Goal: Information Seeking & Learning: Learn about a topic

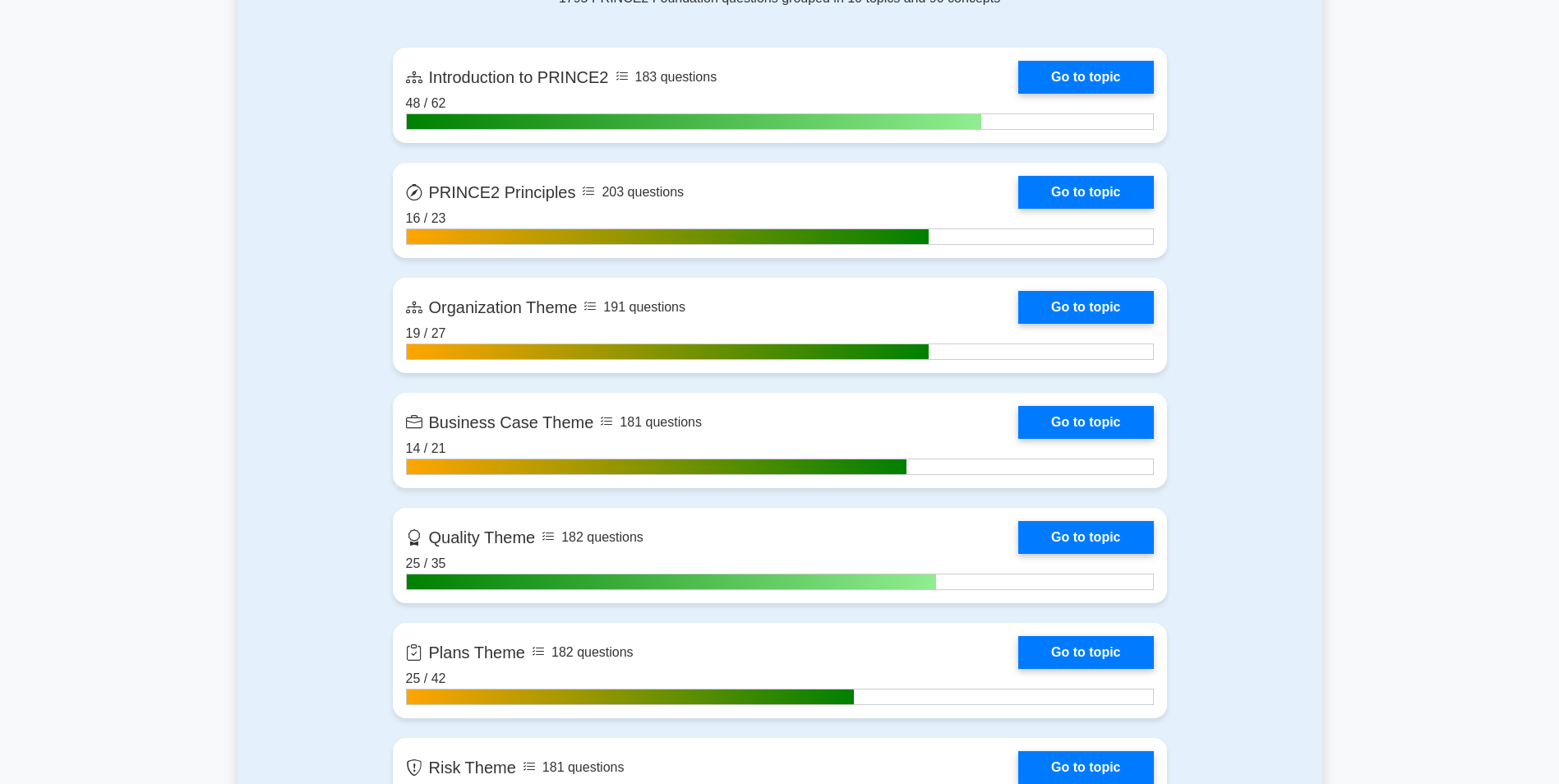
scroll to position [1315, 0]
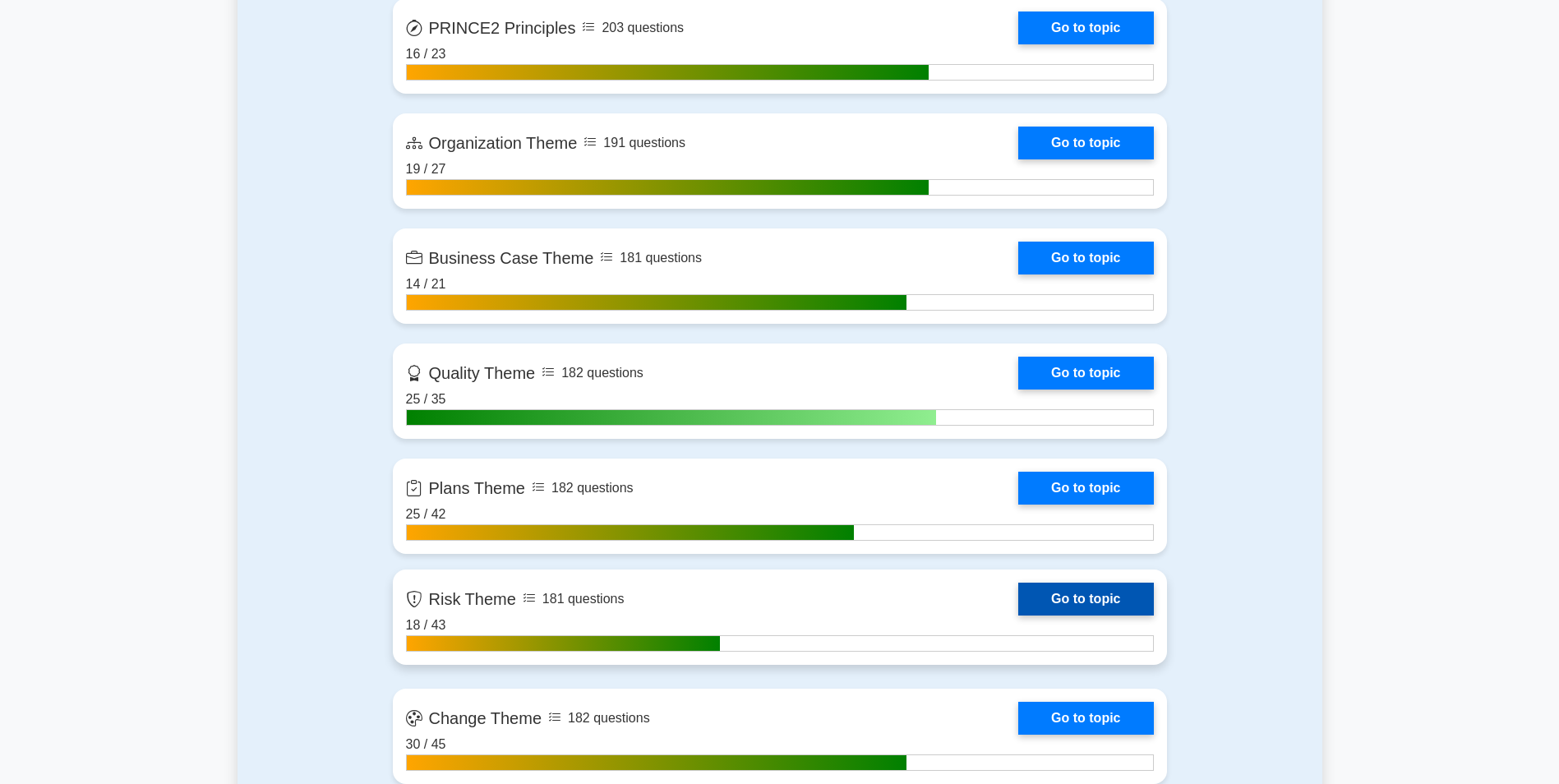
click at [1018, 615] on link "Go to topic" at bounding box center [1085, 599] width 135 height 33
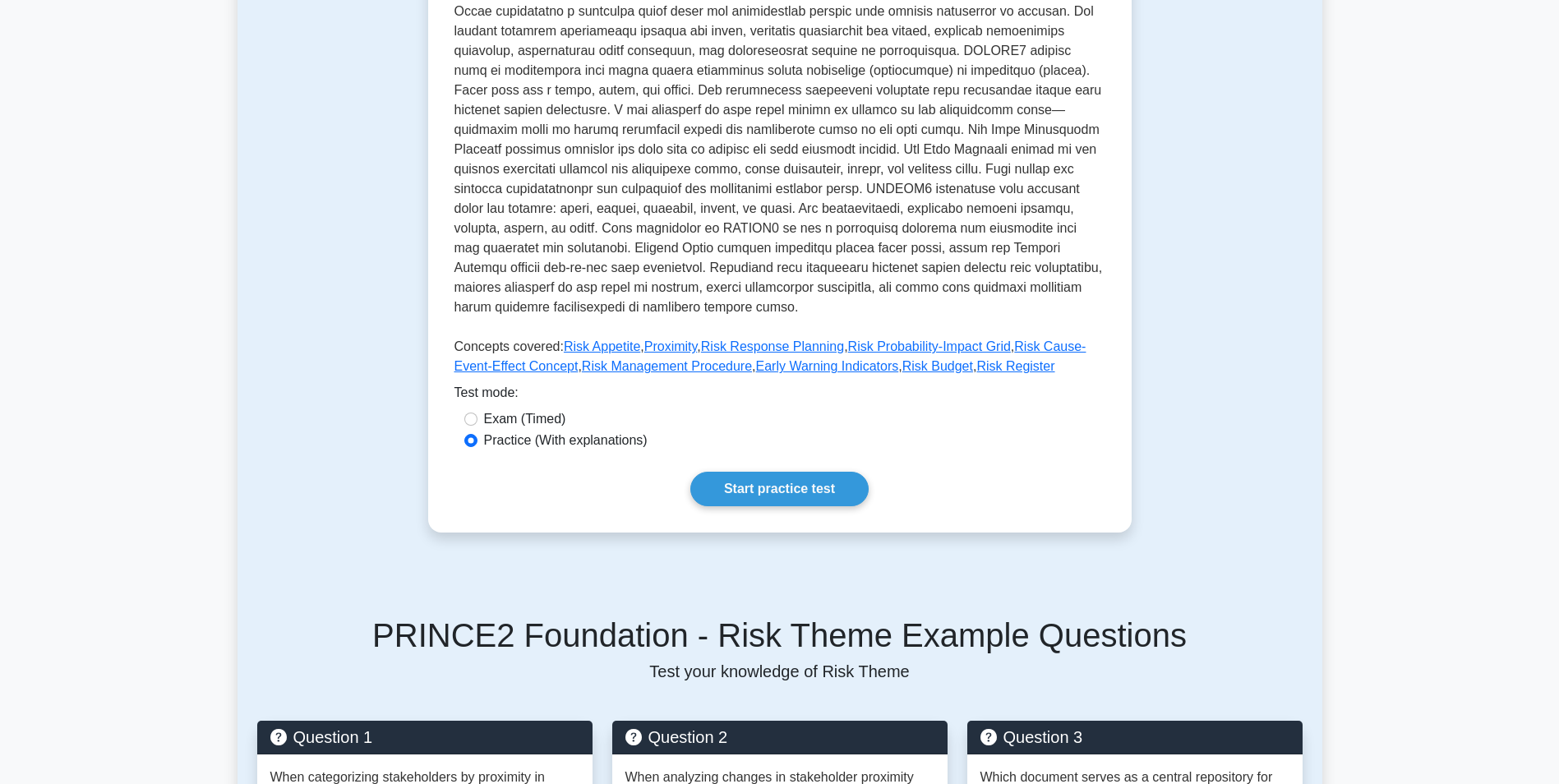
scroll to position [411, 0]
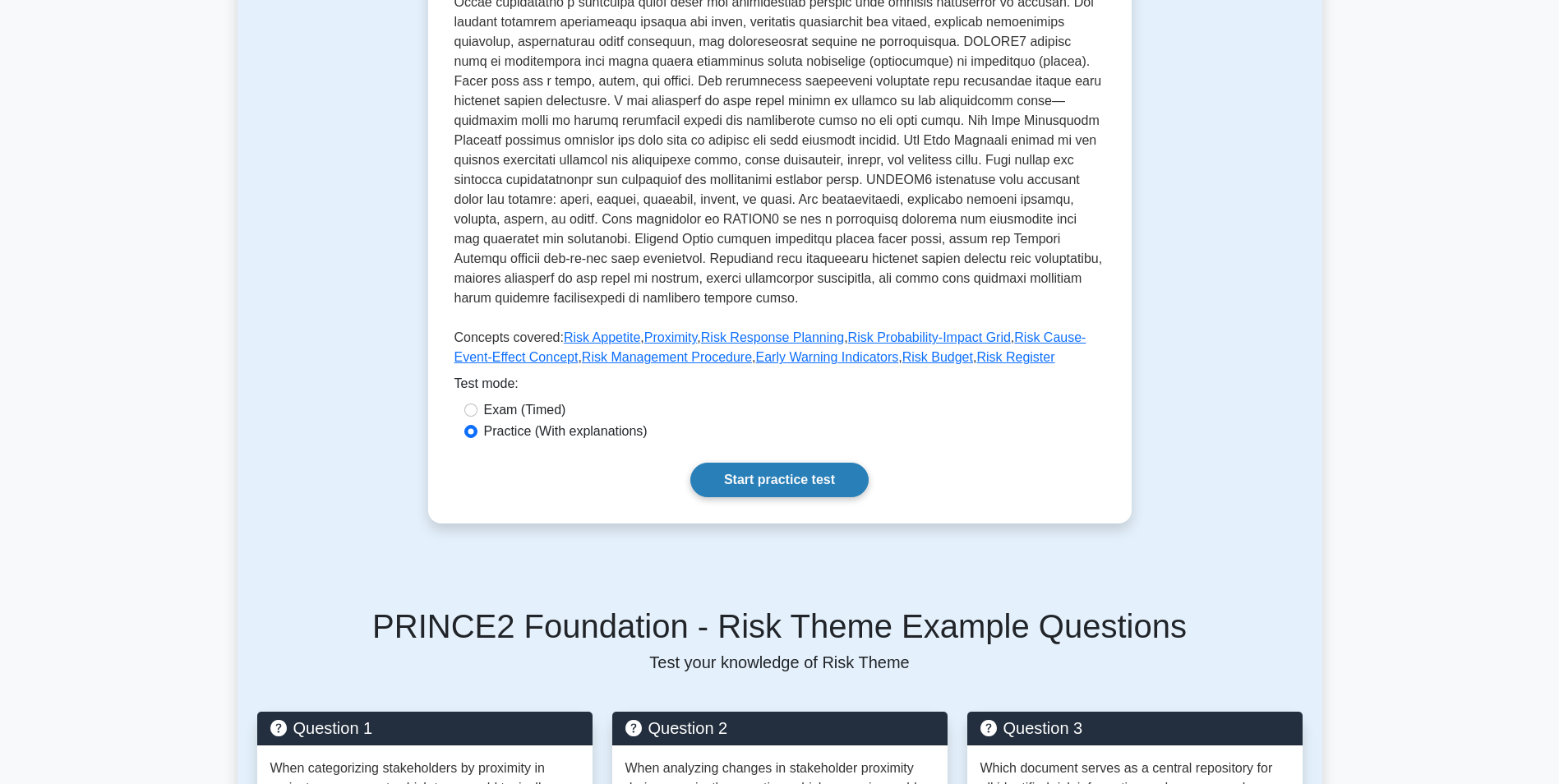
click at [718, 462] on link "Start practice test" at bounding box center [780, 479] width 178 height 35
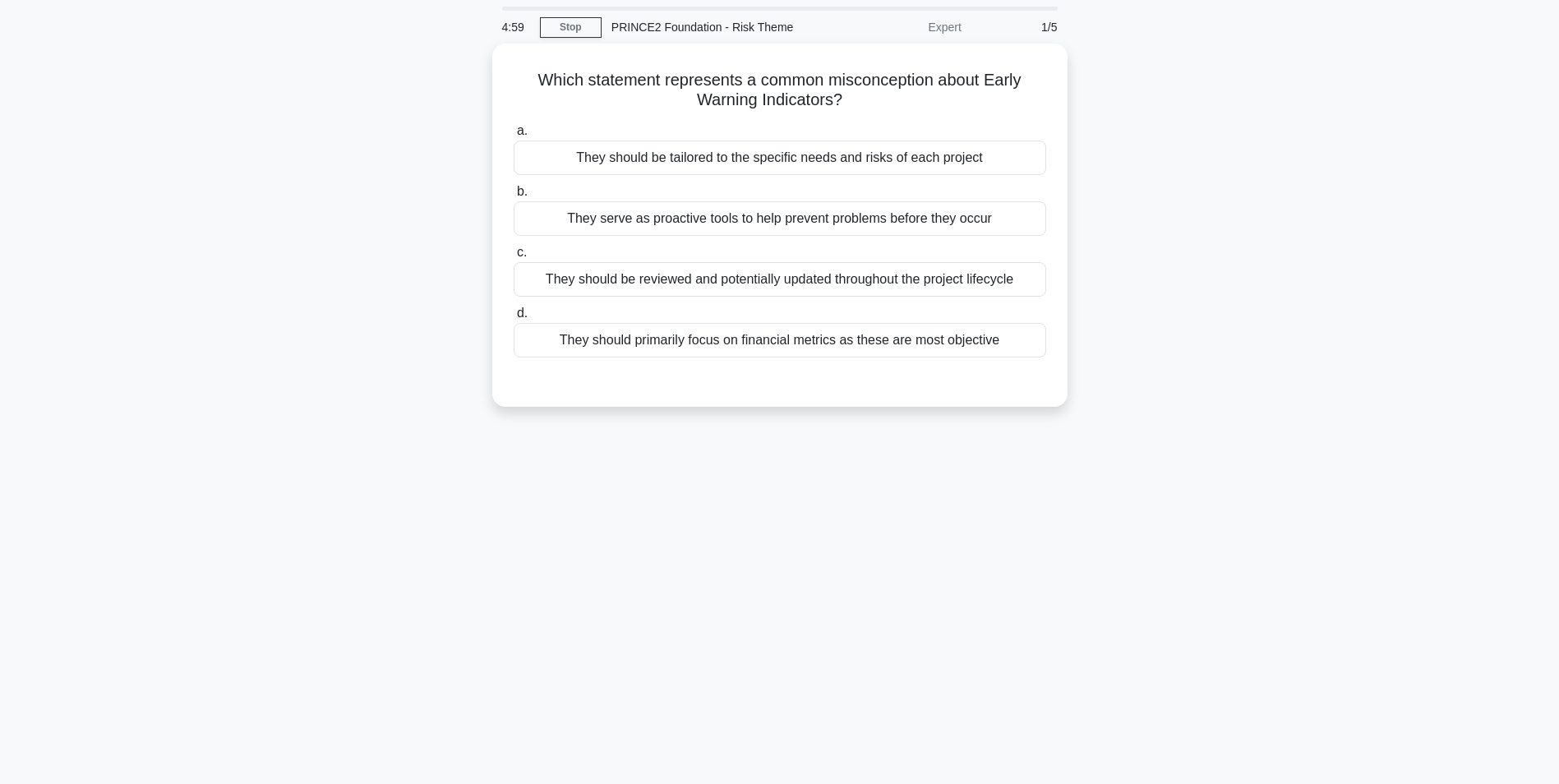
scroll to position [82, 0]
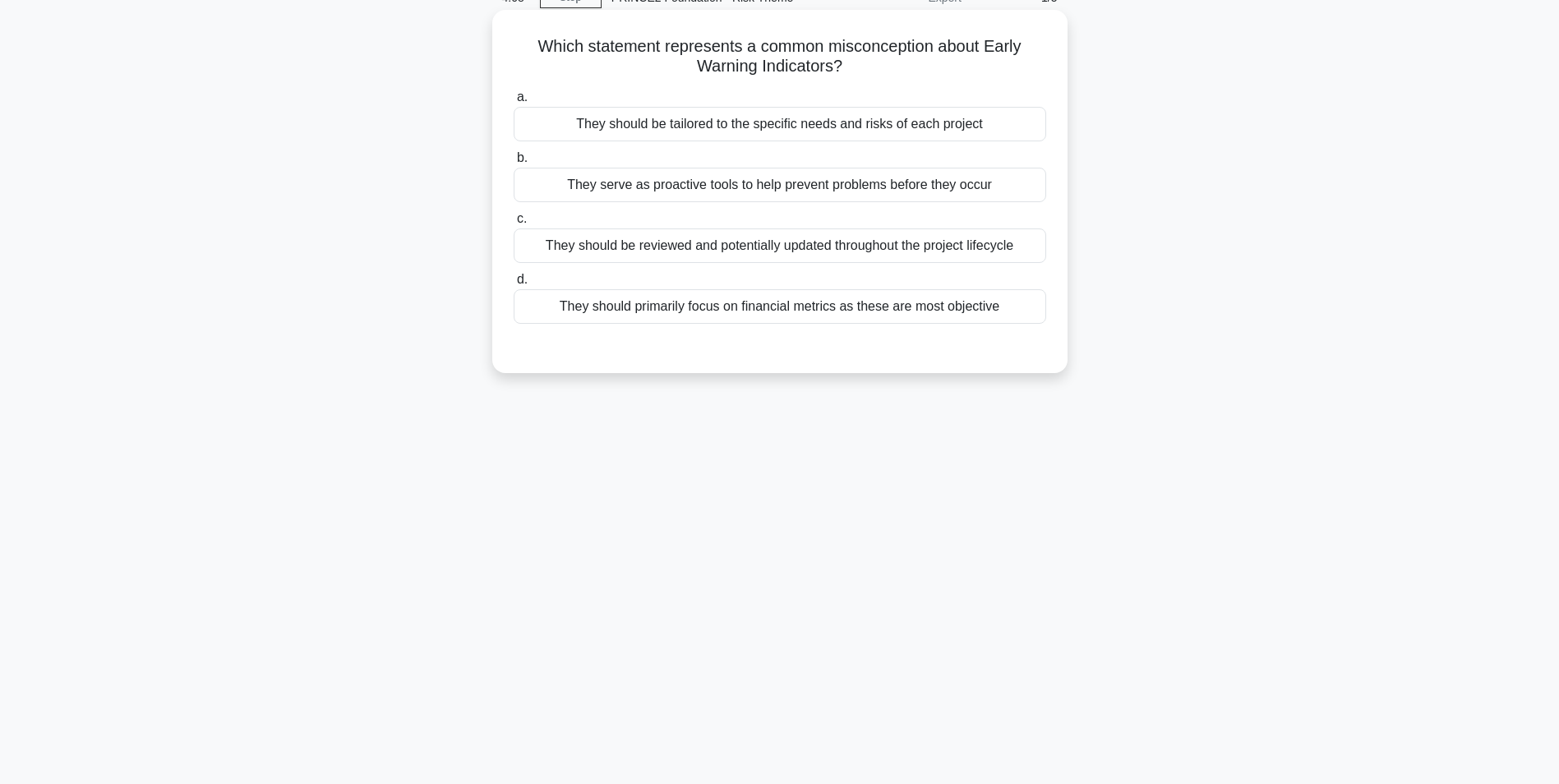
click at [909, 318] on div "They should primarily focus on financial metrics as these are most objective" at bounding box center [780, 307] width 532 height 35
click at [513, 285] on input "d. They should primarily focus on financial metrics as these are most objective" at bounding box center [513, 279] width 0 height 10
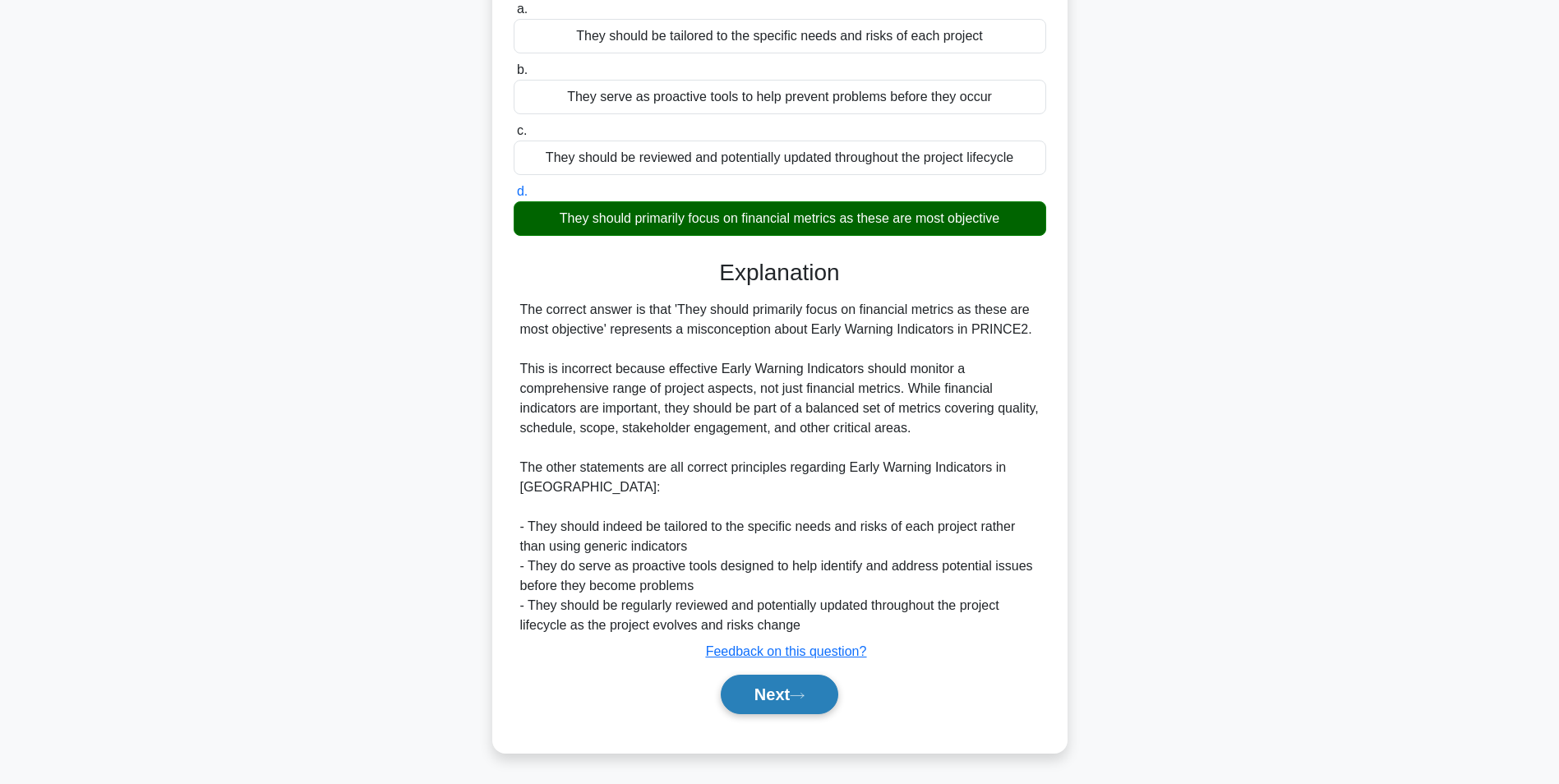
click at [797, 708] on button "Next" at bounding box center [780, 694] width 118 height 40
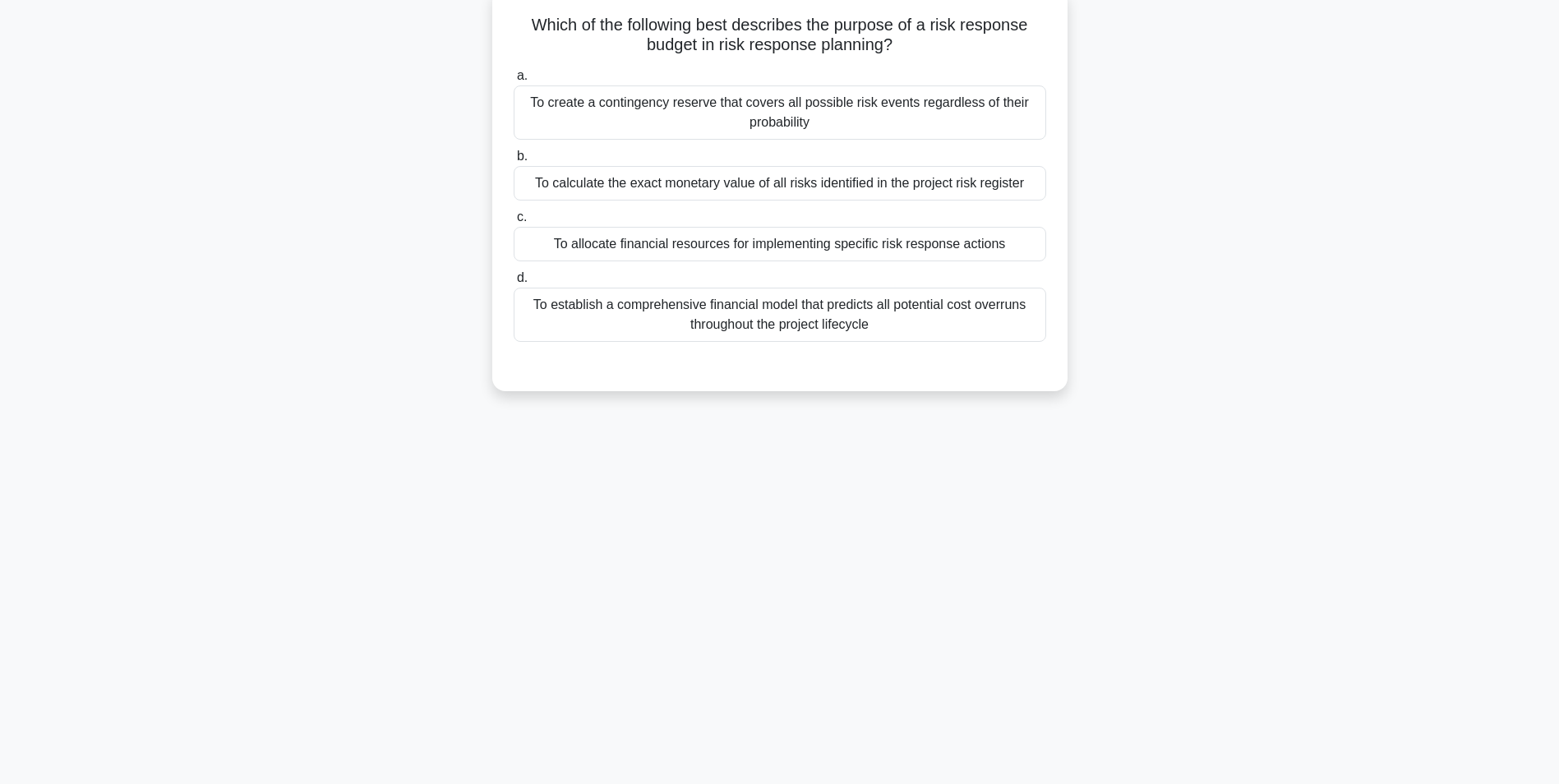
click at [718, 125] on div "To create a contingency reserve that covers all possible risk events regardless…" at bounding box center [780, 112] width 532 height 54
click at [513, 81] on input "a. To create a contingency reserve that covers all possible risk events regardl…" at bounding box center [513, 75] width 0 height 10
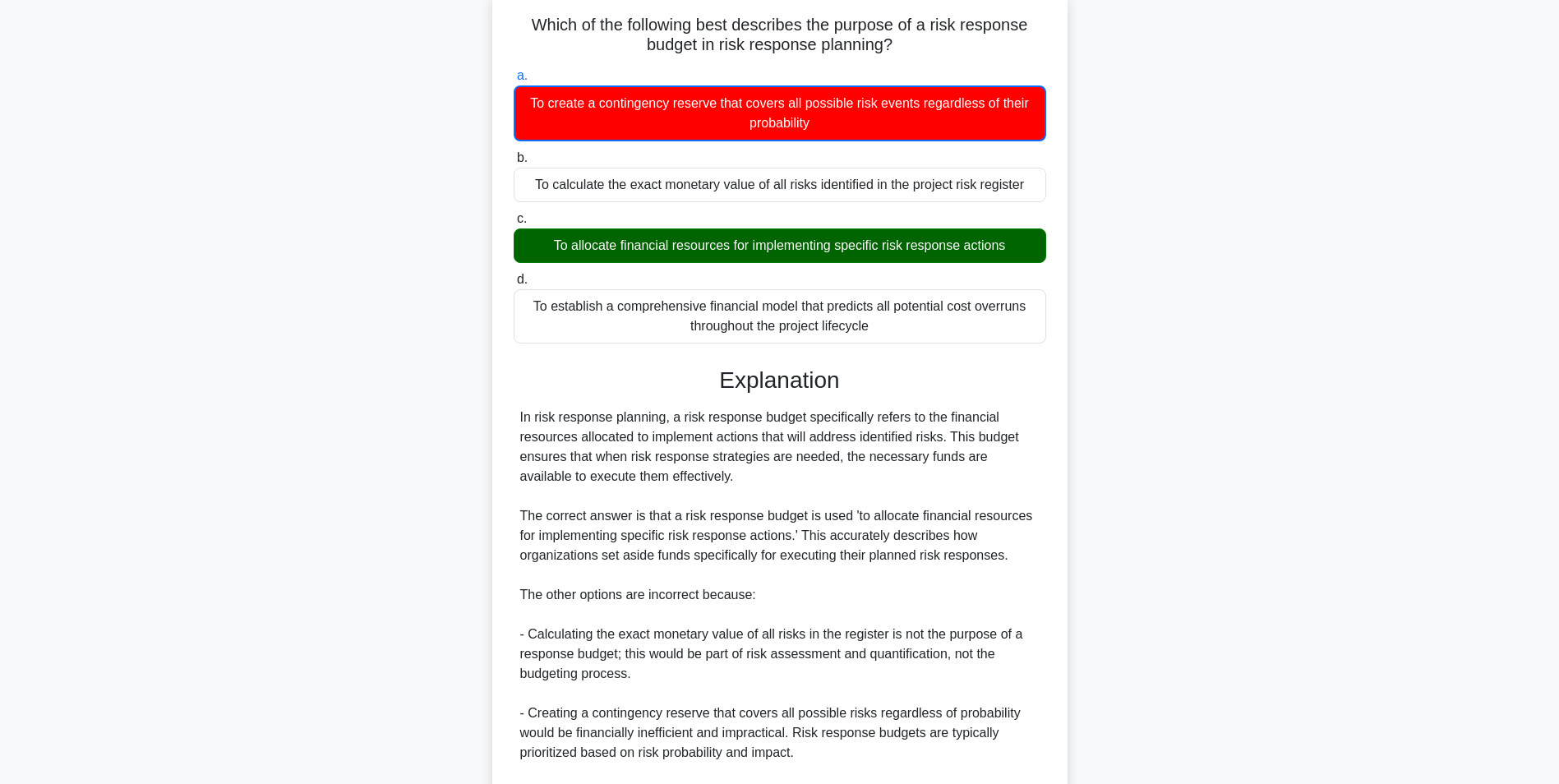
scroll to position [310, 0]
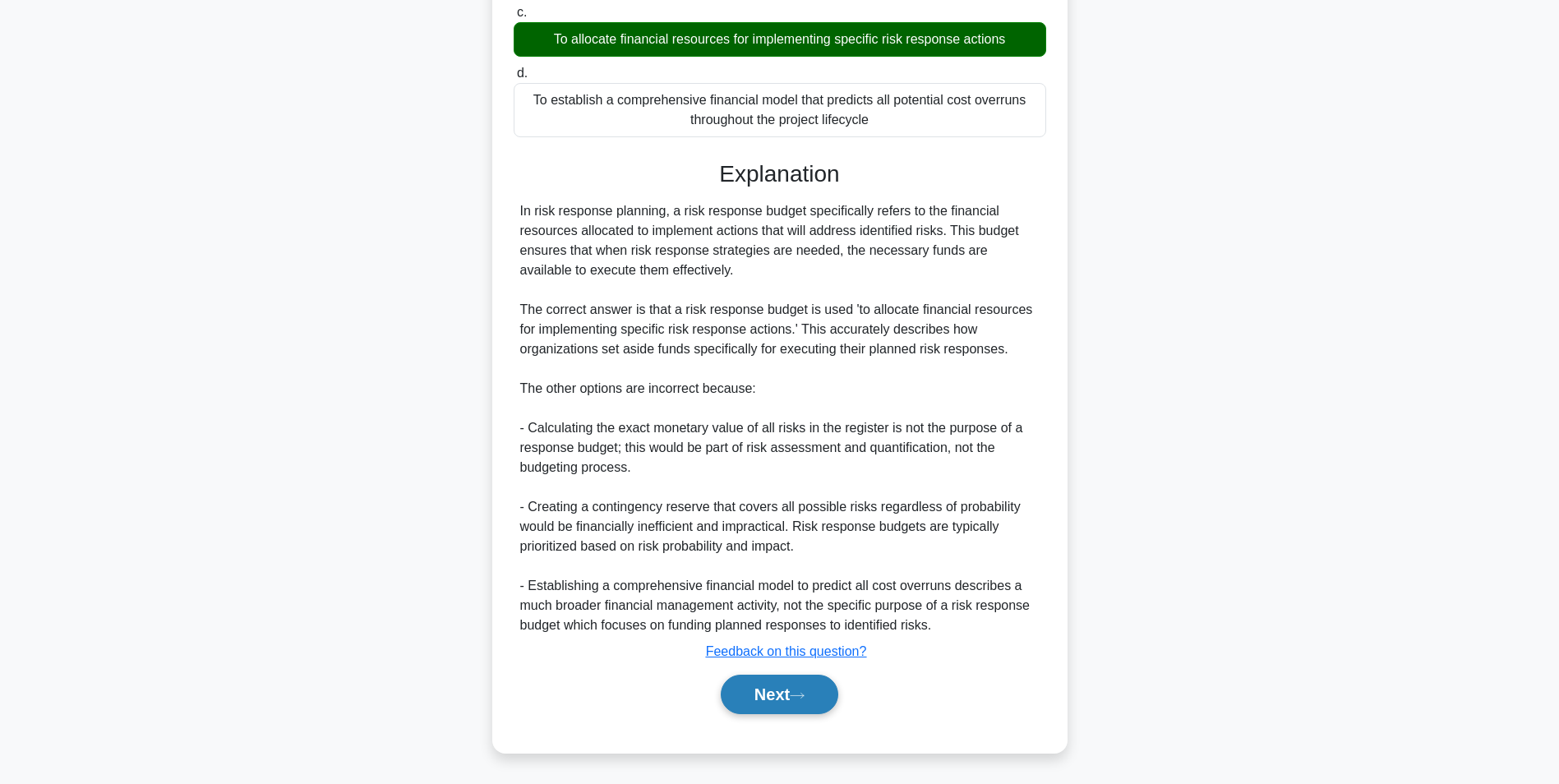
click at [796, 709] on button "Next" at bounding box center [780, 694] width 118 height 40
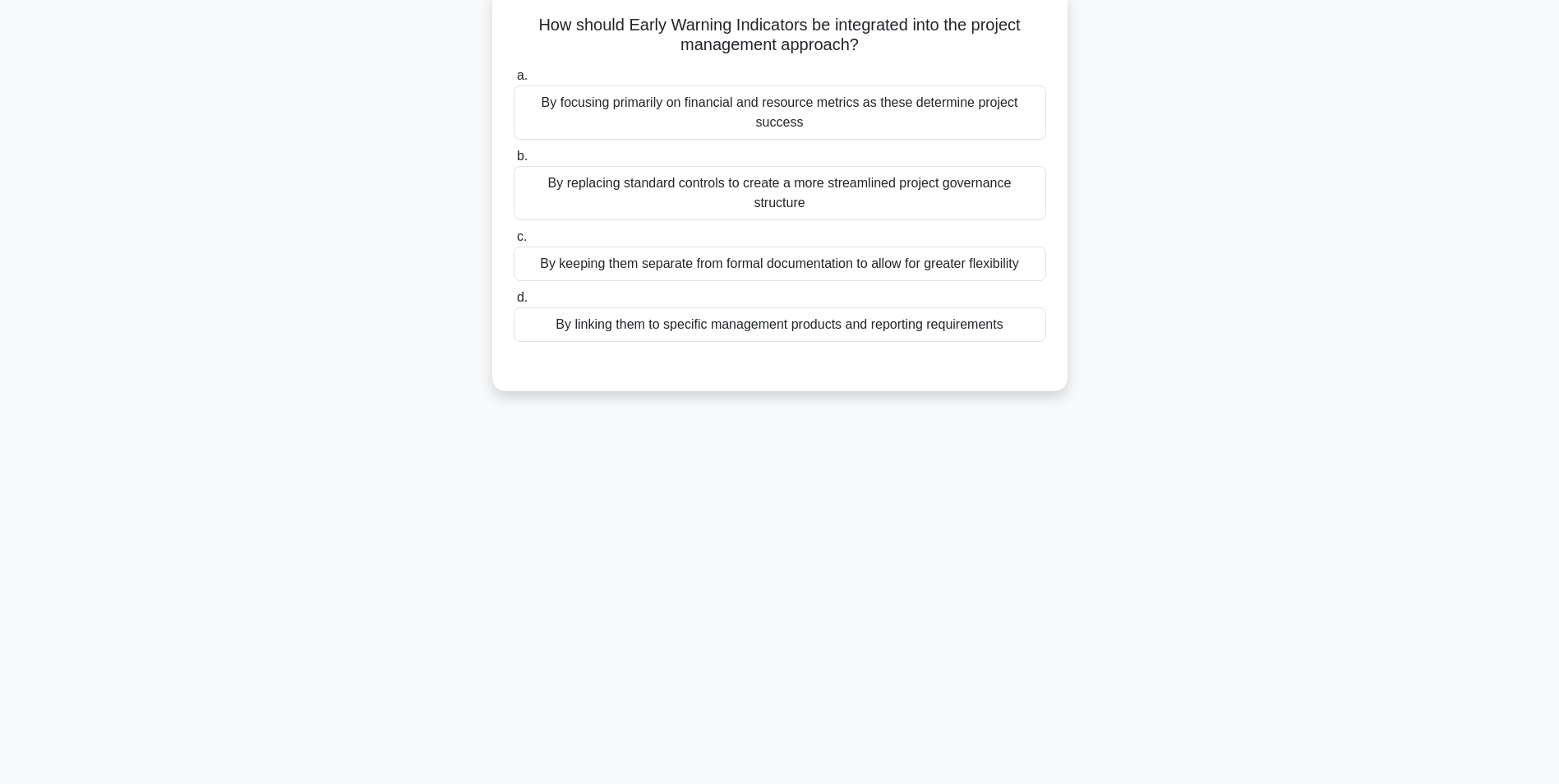
click at [943, 308] on div "By linking them to specific management products and reporting requirements" at bounding box center [780, 325] width 532 height 35
click at [513, 303] on input "d. By linking them to specific management products and reporting requirements" at bounding box center [513, 297] width 0 height 10
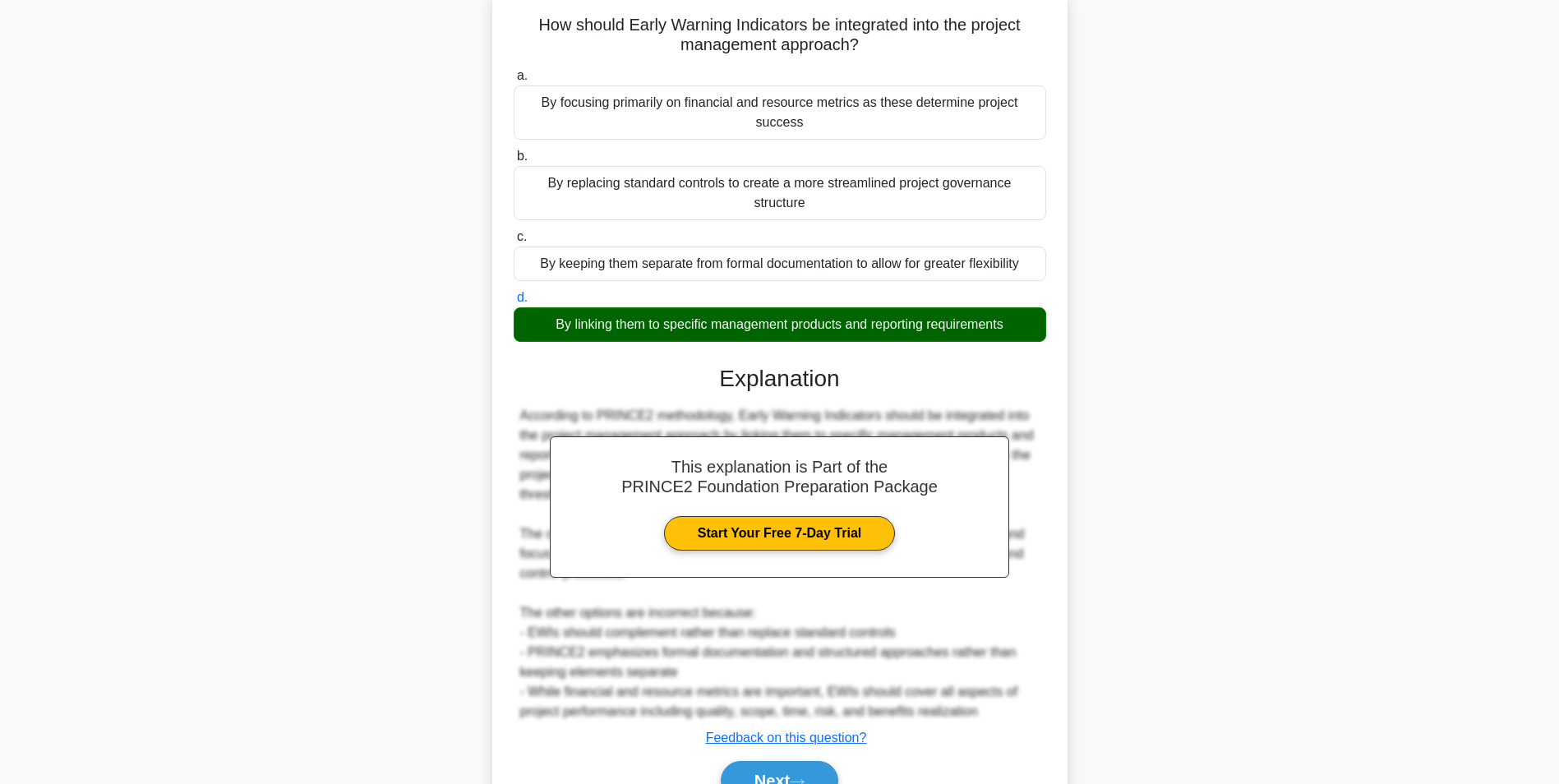
scroll to position [171, 0]
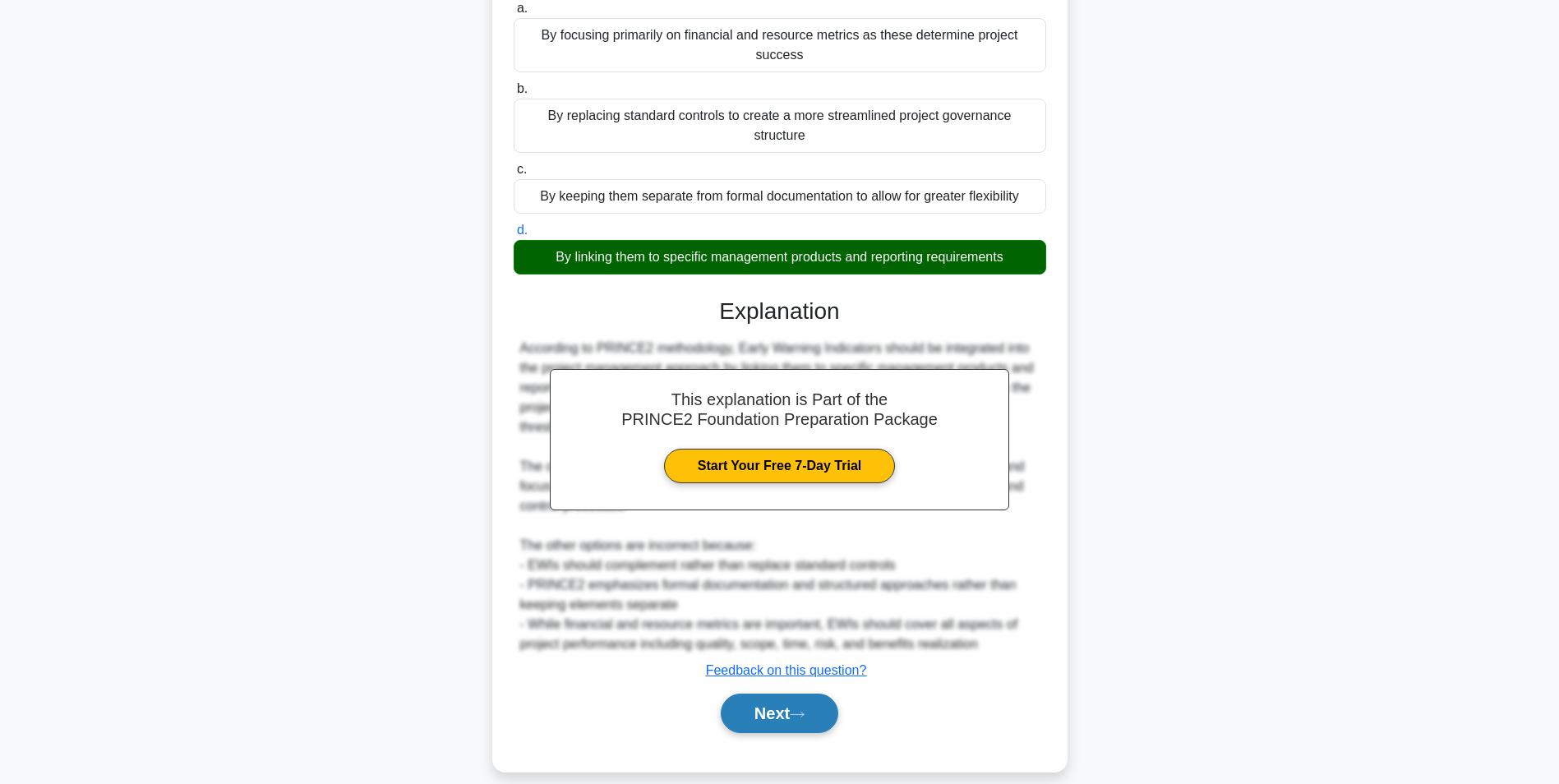
click at [805, 710] on icon at bounding box center [797, 715] width 15 height 9
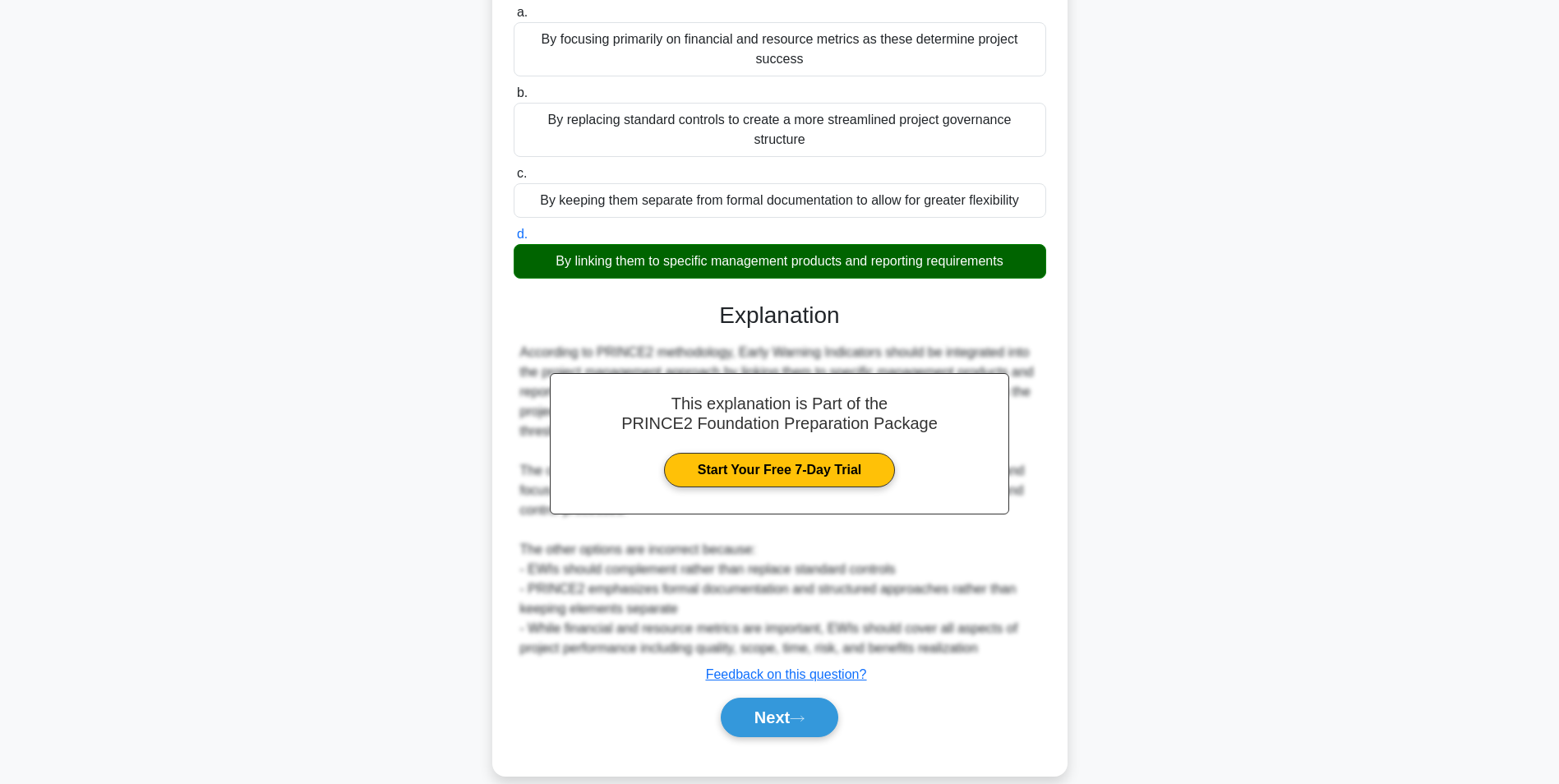
scroll to position [104, 0]
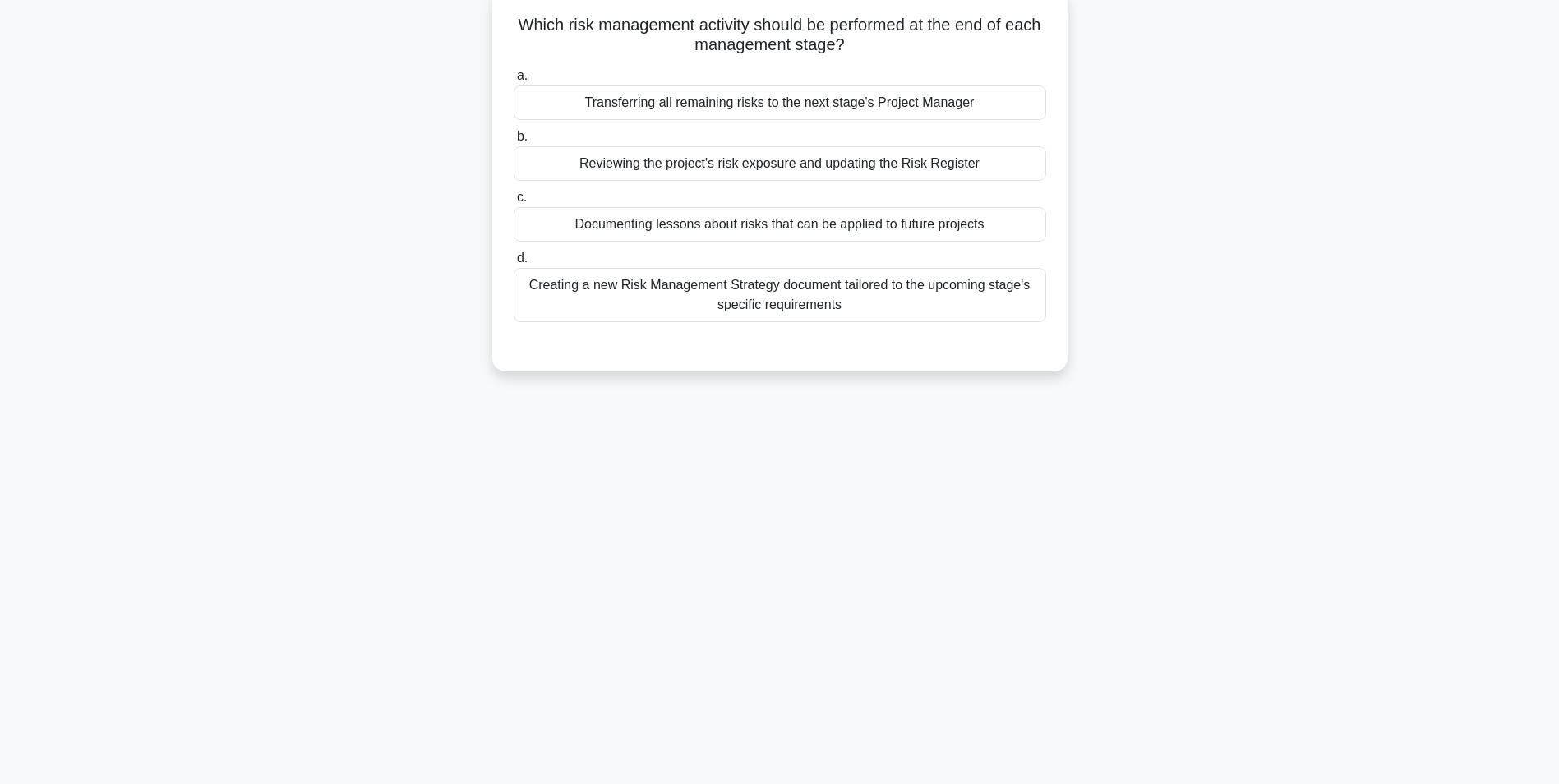
click at [741, 154] on div "Reviewing the project's risk exposure and updating the Risk Register" at bounding box center [780, 163] width 532 height 35
click at [513, 142] on input "b. Reviewing the project's risk exposure and updating the Risk Register" at bounding box center [513, 136] width 0 height 10
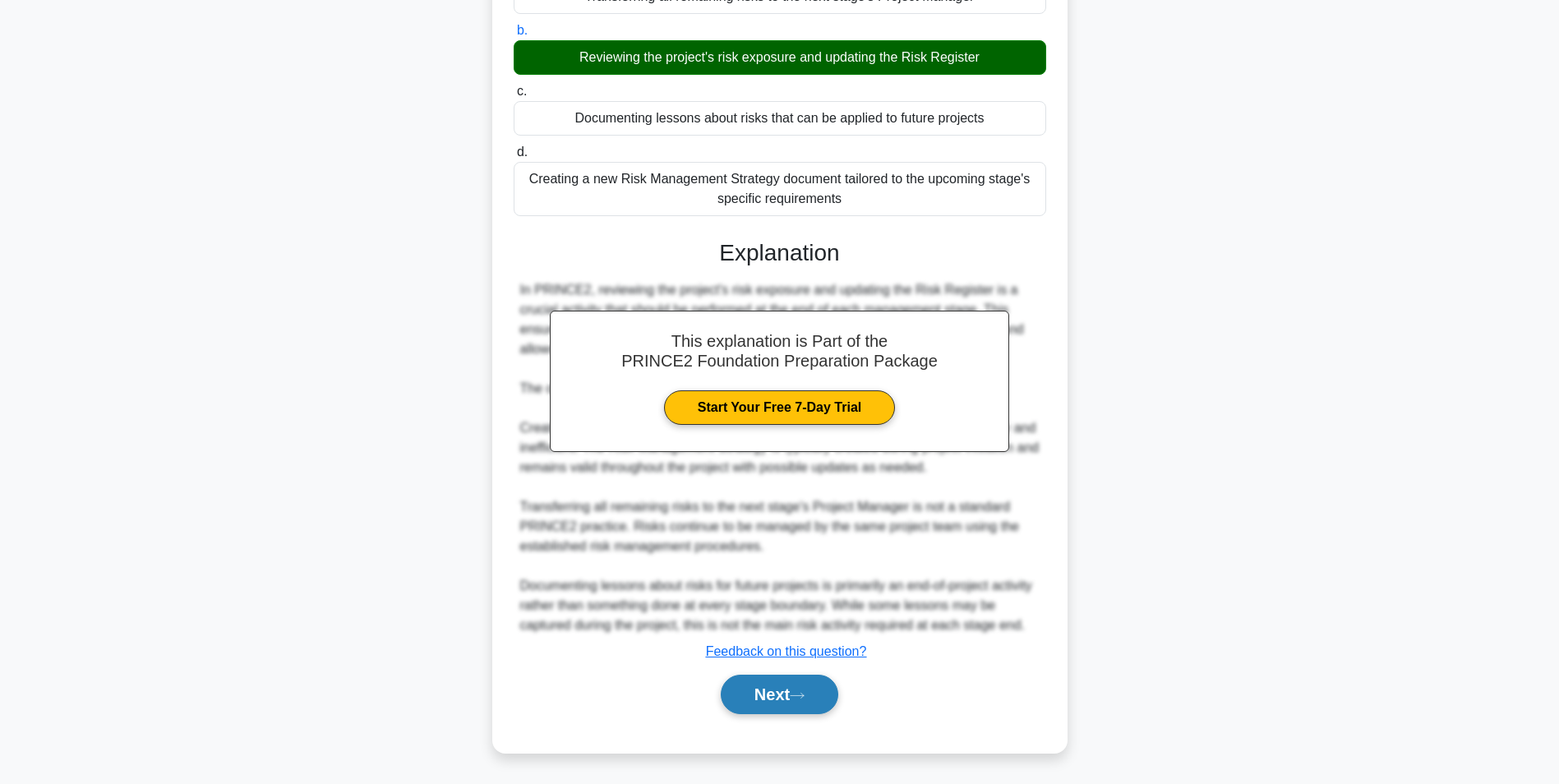
click at [797, 692] on icon at bounding box center [797, 696] width 15 height 9
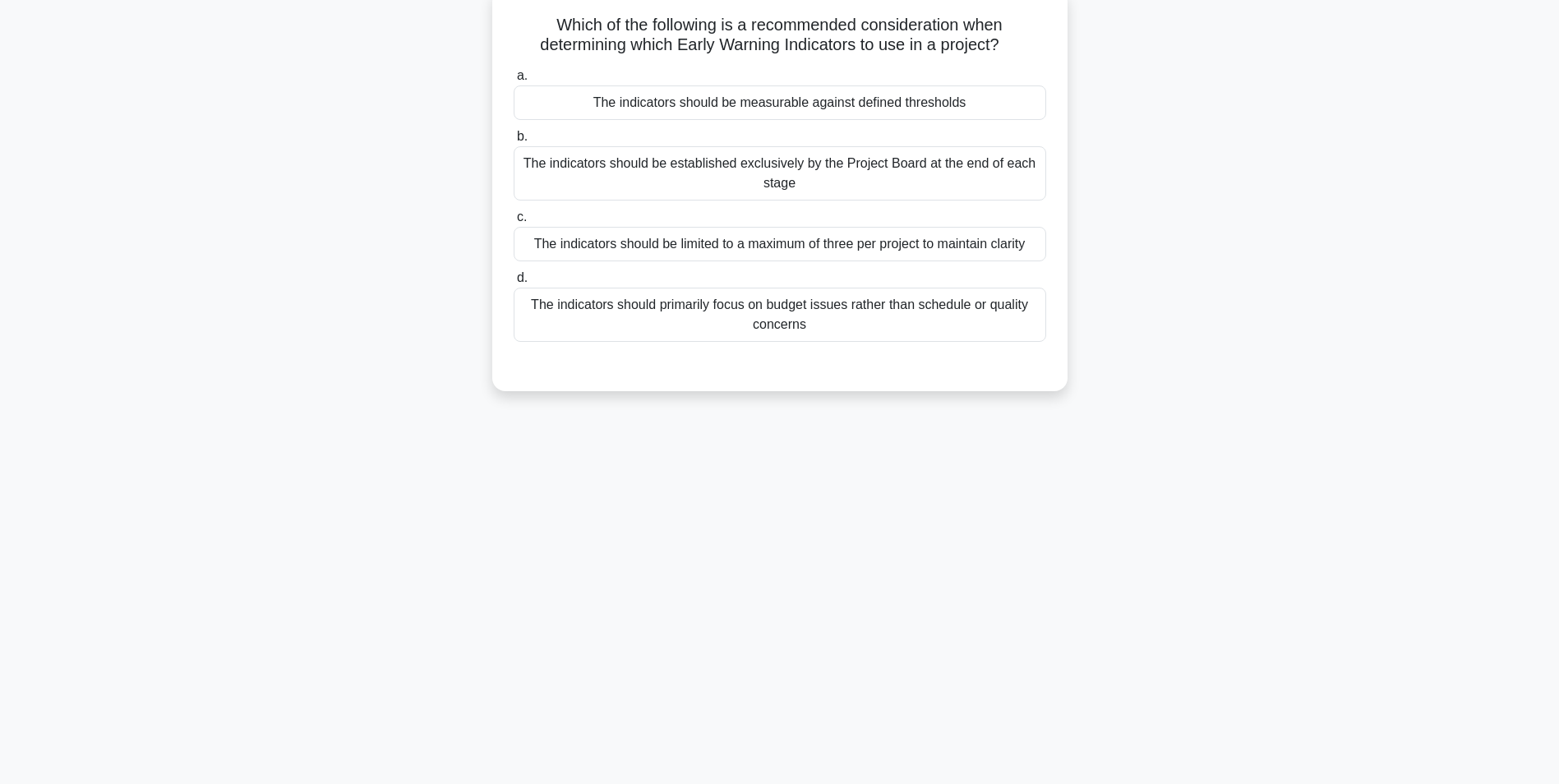
click at [967, 99] on div "The indicators should be measurable against defined thresholds" at bounding box center [780, 103] width 532 height 35
click at [513, 81] on input "a. The indicators should be measurable against defined thresholds" at bounding box center [513, 75] width 0 height 10
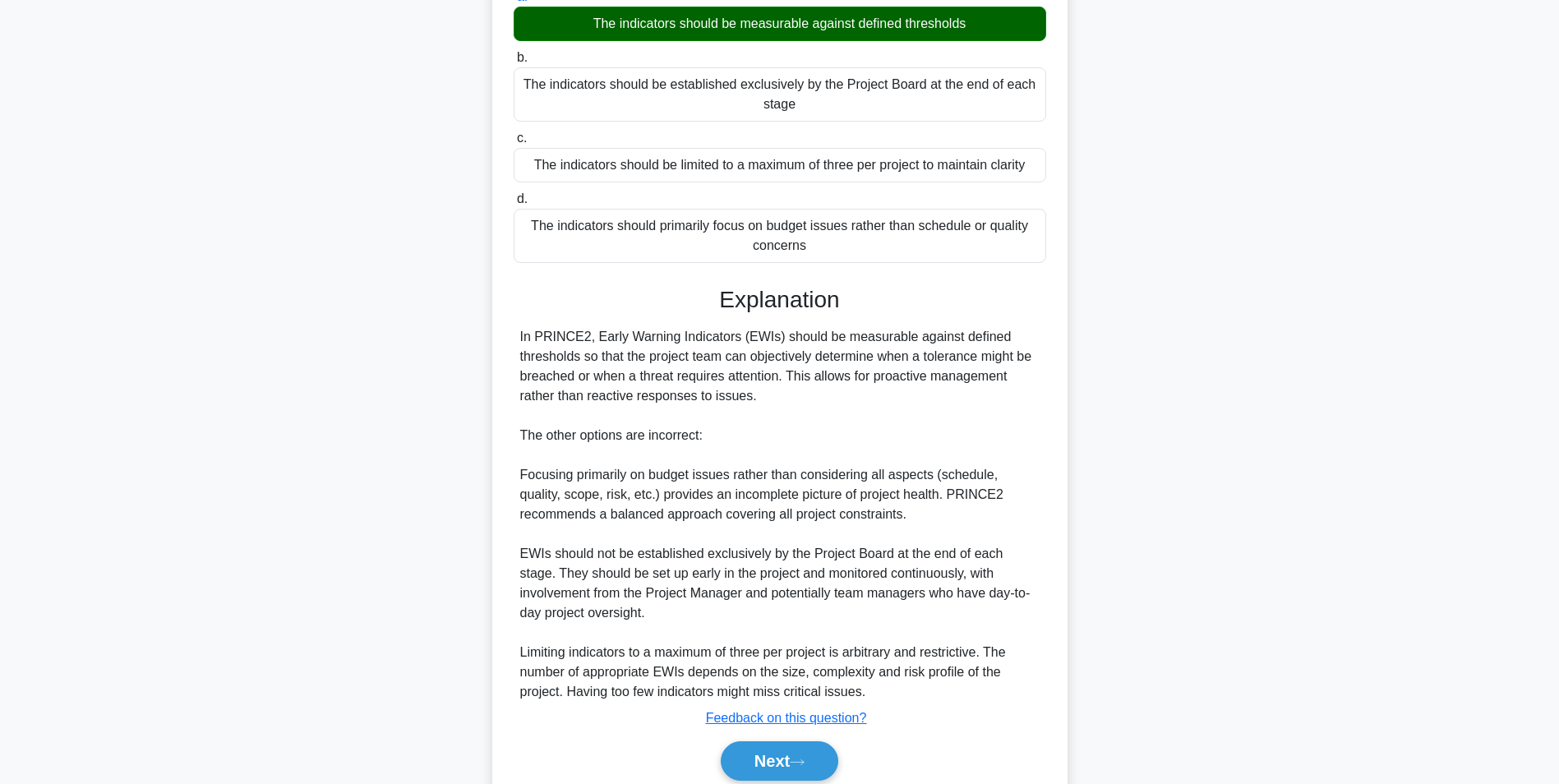
scroll to position [250, 0]
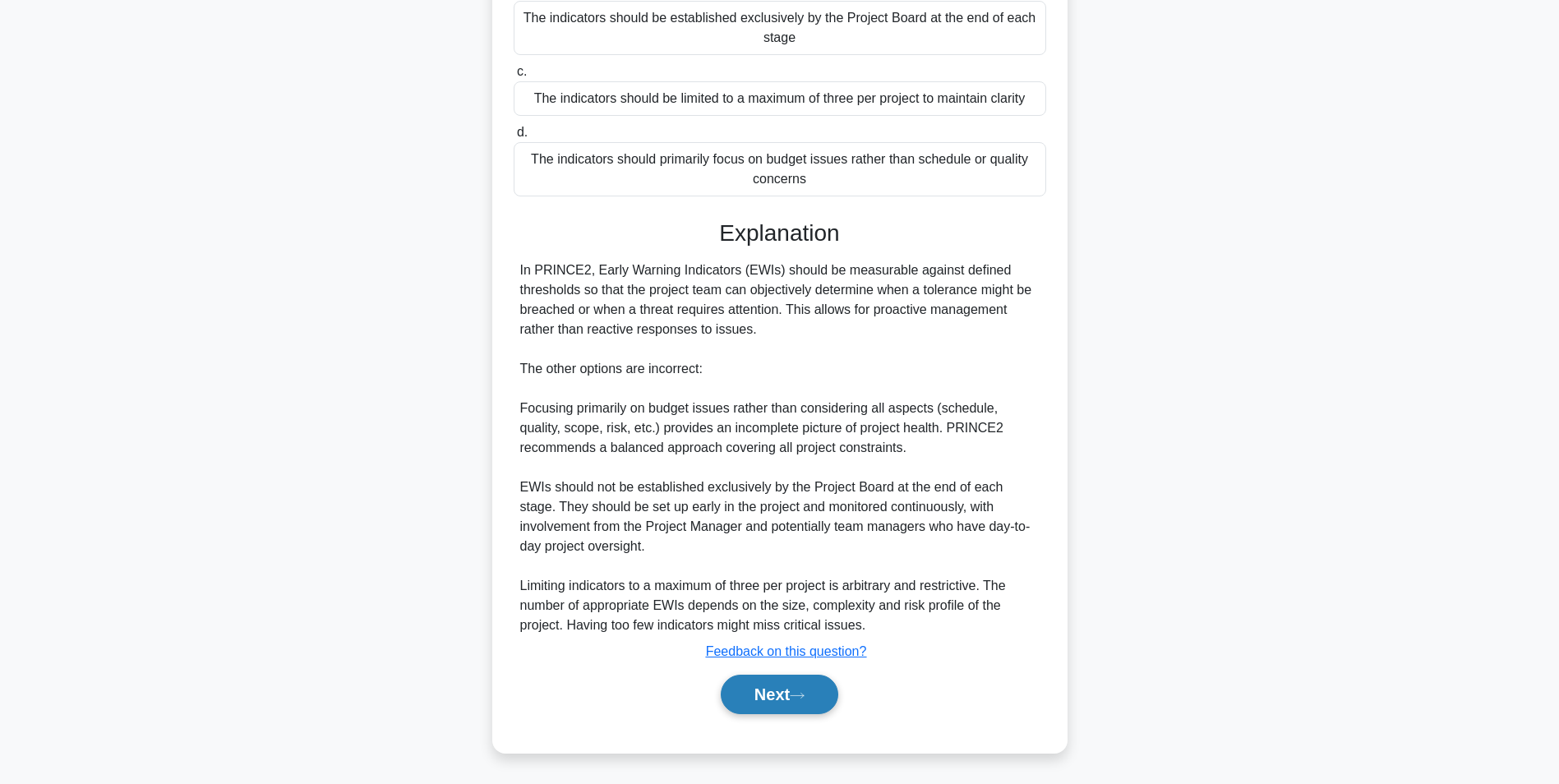
click at [767, 700] on button "Next" at bounding box center [780, 694] width 118 height 40
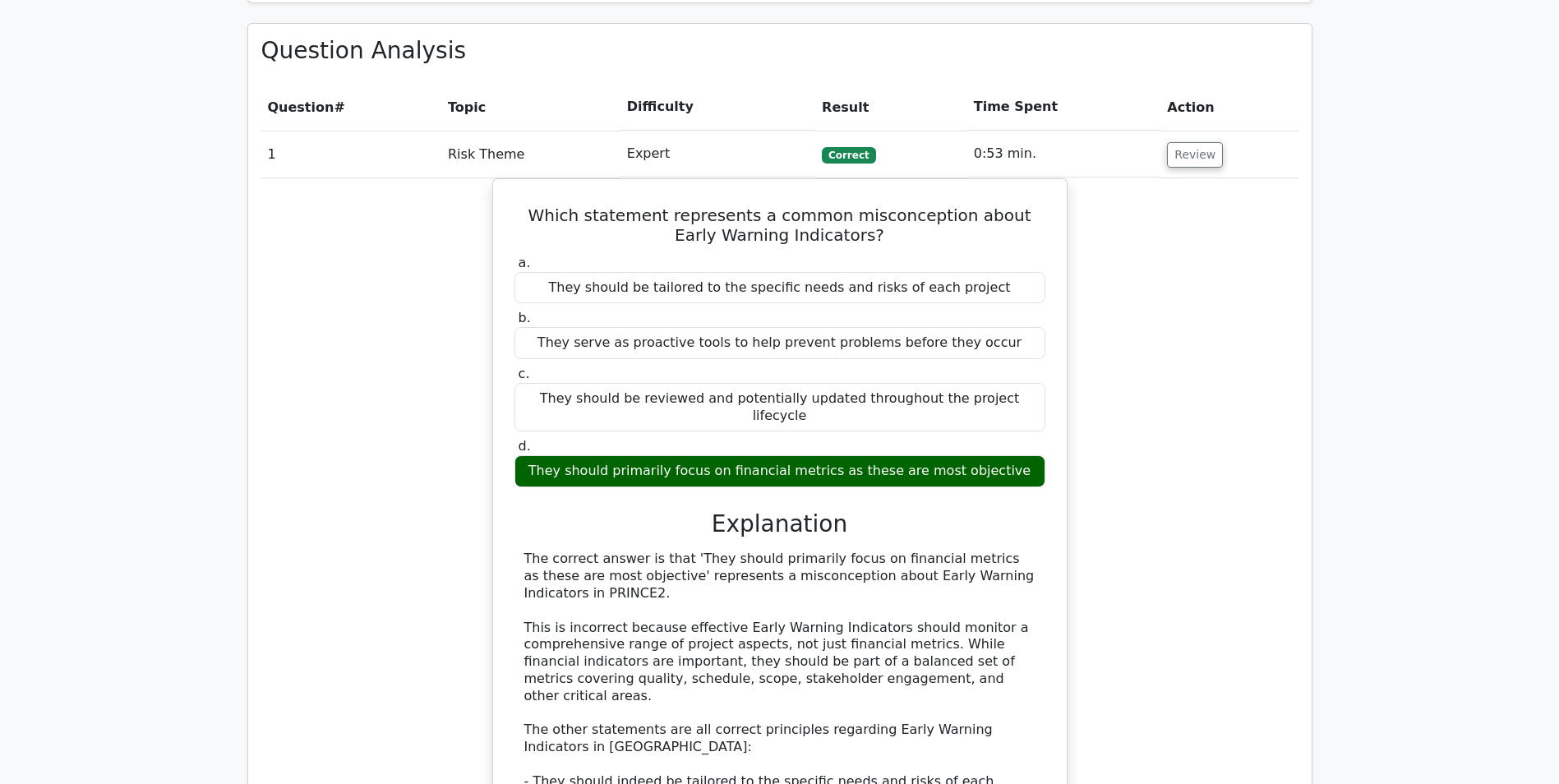
scroll to position [1150, 0]
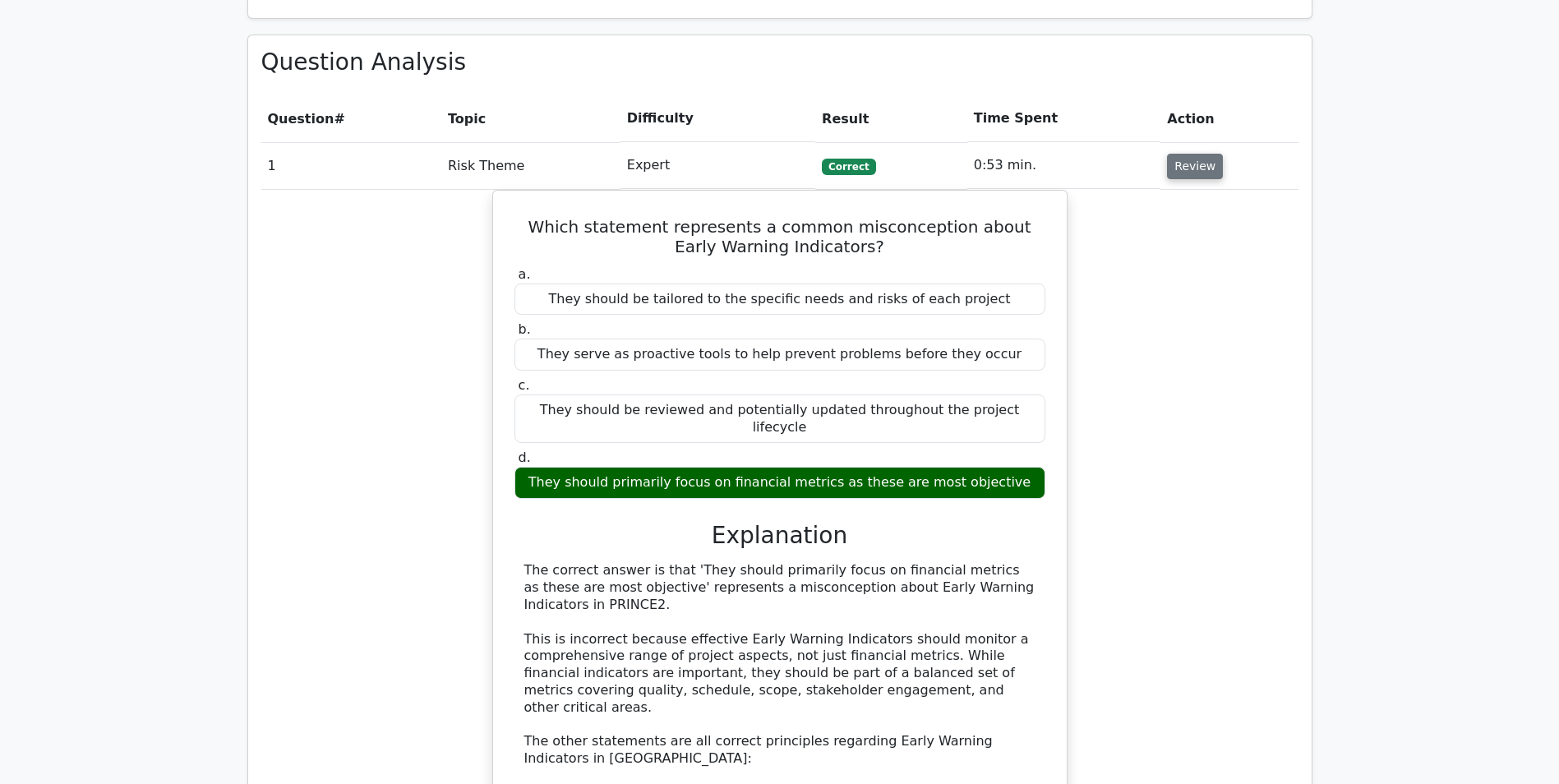
click at [1184, 154] on button "Review" at bounding box center [1195, 166] width 56 height 25
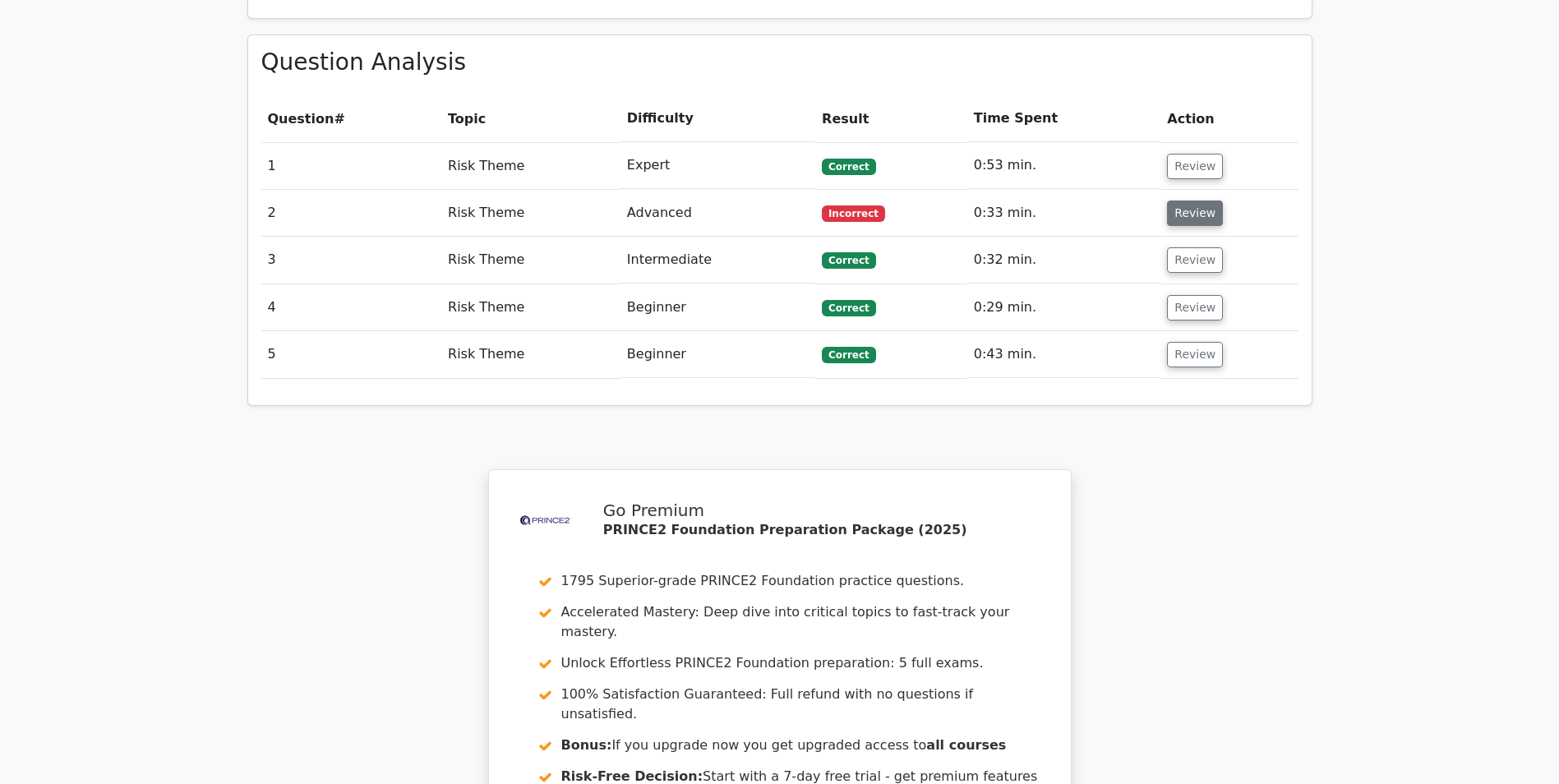
click at [1190, 201] on button "Review" at bounding box center [1195, 213] width 56 height 25
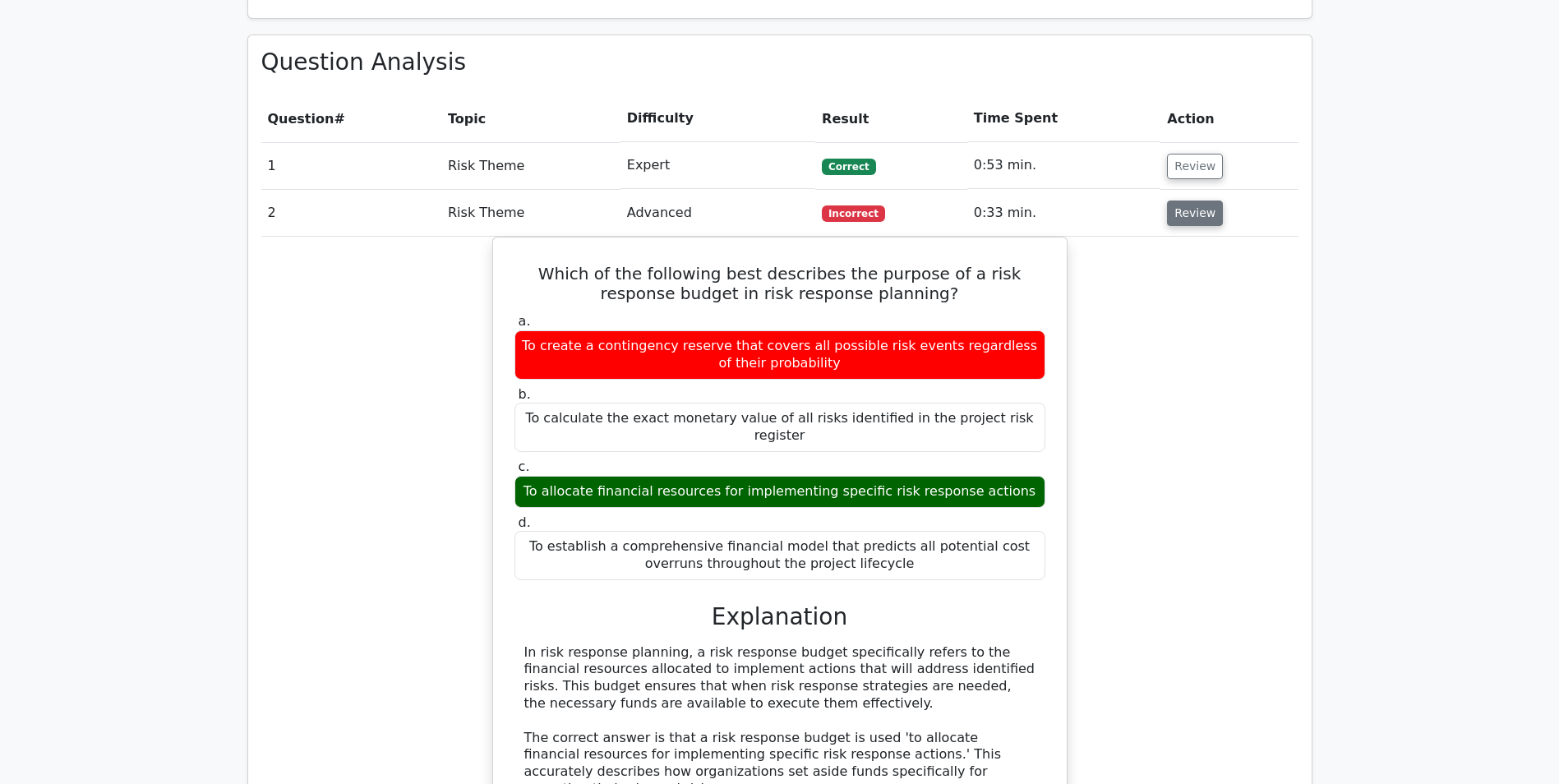
click at [1199, 201] on button "Review" at bounding box center [1195, 213] width 56 height 25
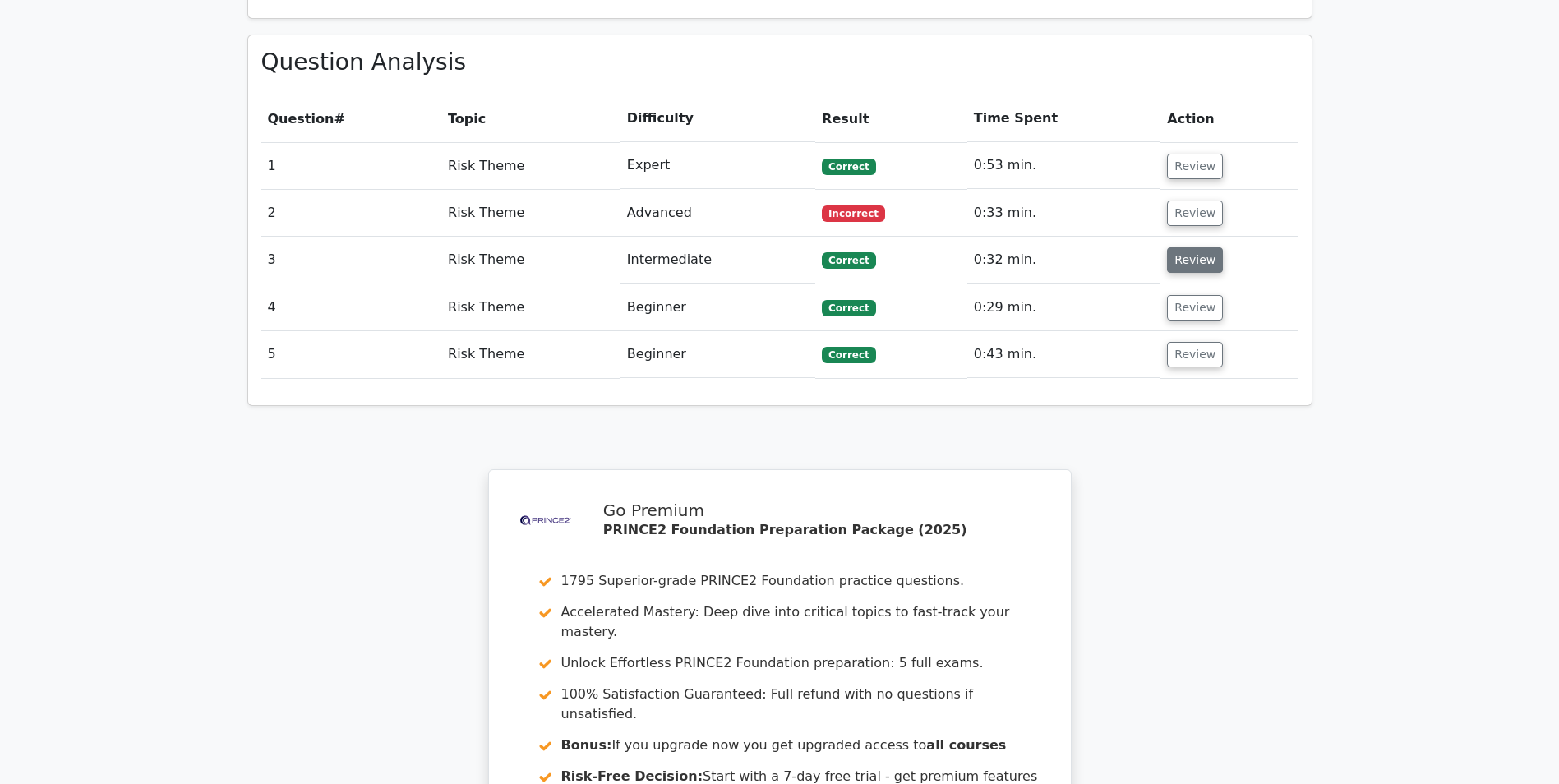
click at [1194, 247] on button "Review" at bounding box center [1195, 259] width 56 height 25
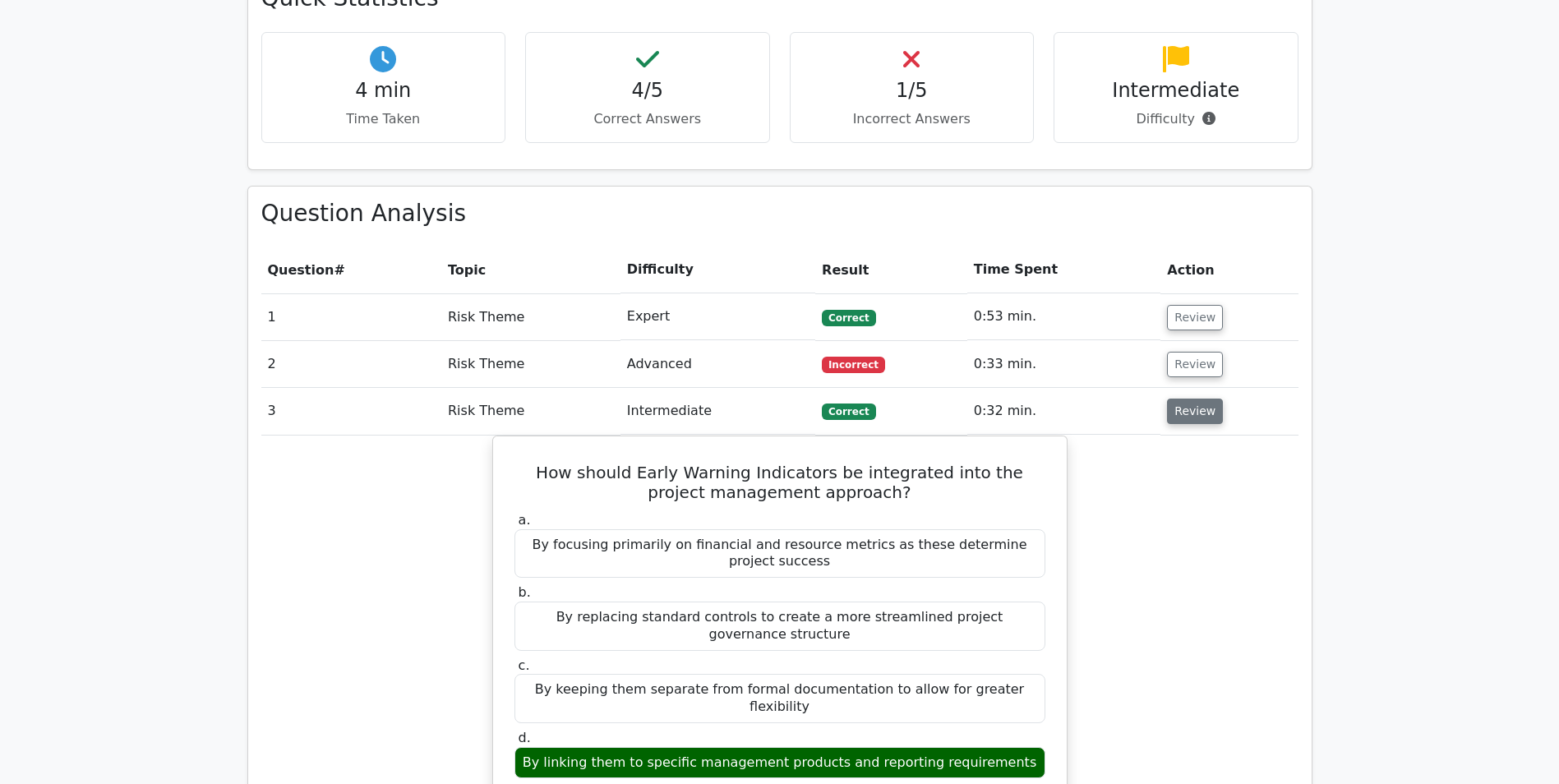
scroll to position [986, 0]
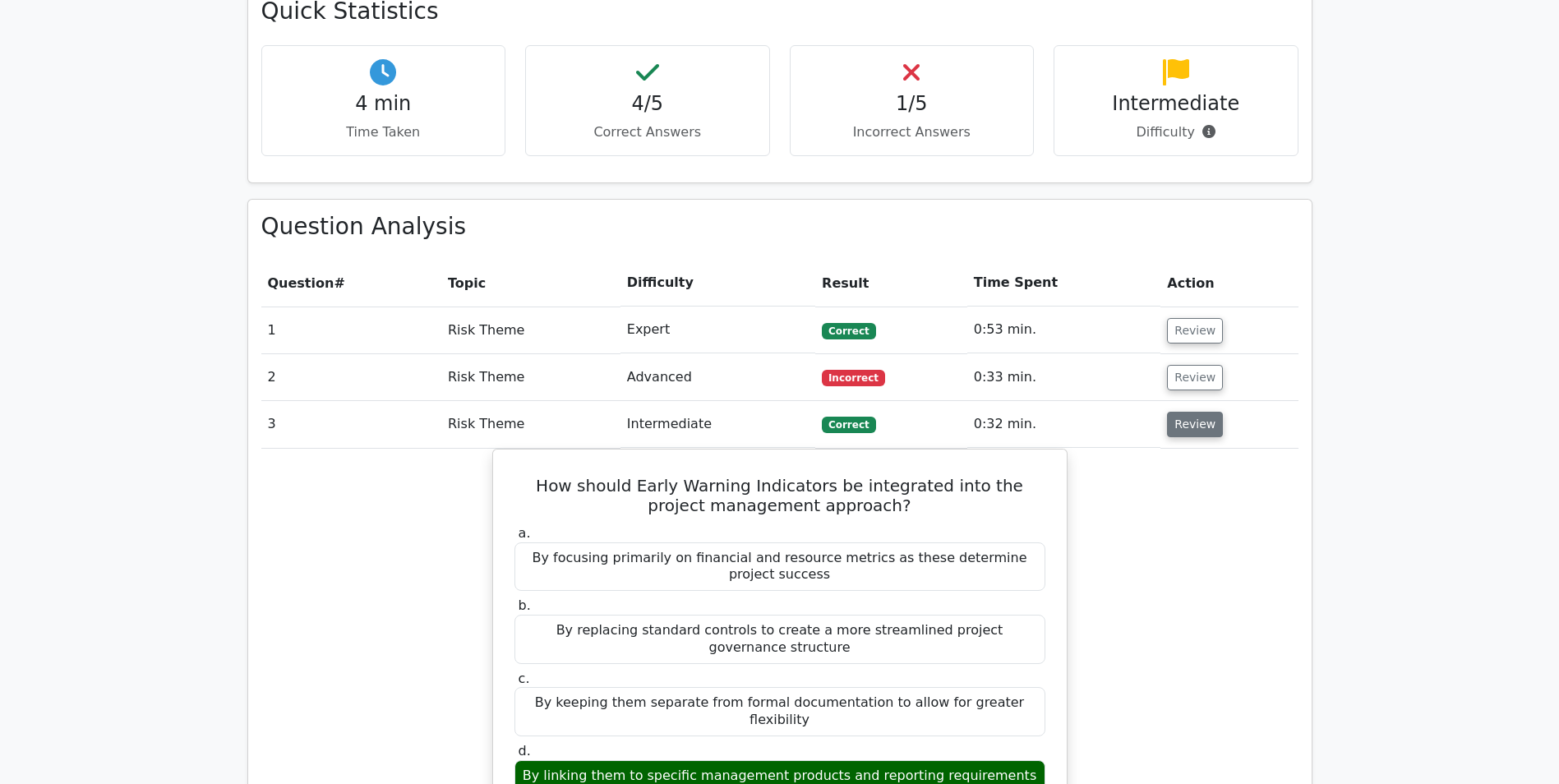
click at [1192, 411] on button "Review" at bounding box center [1195, 424] width 56 height 25
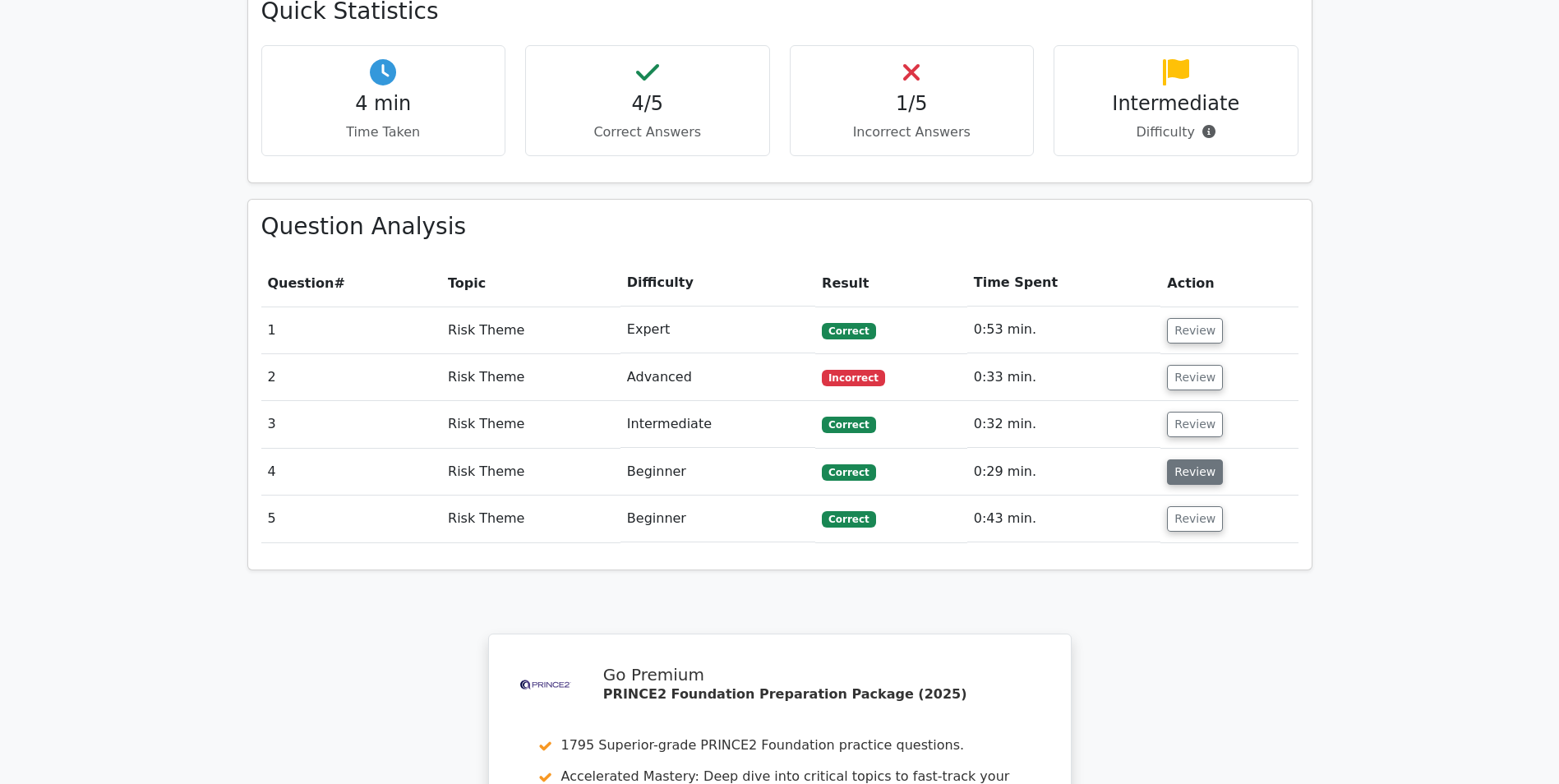
click at [1176, 459] on button "Review" at bounding box center [1195, 472] width 56 height 25
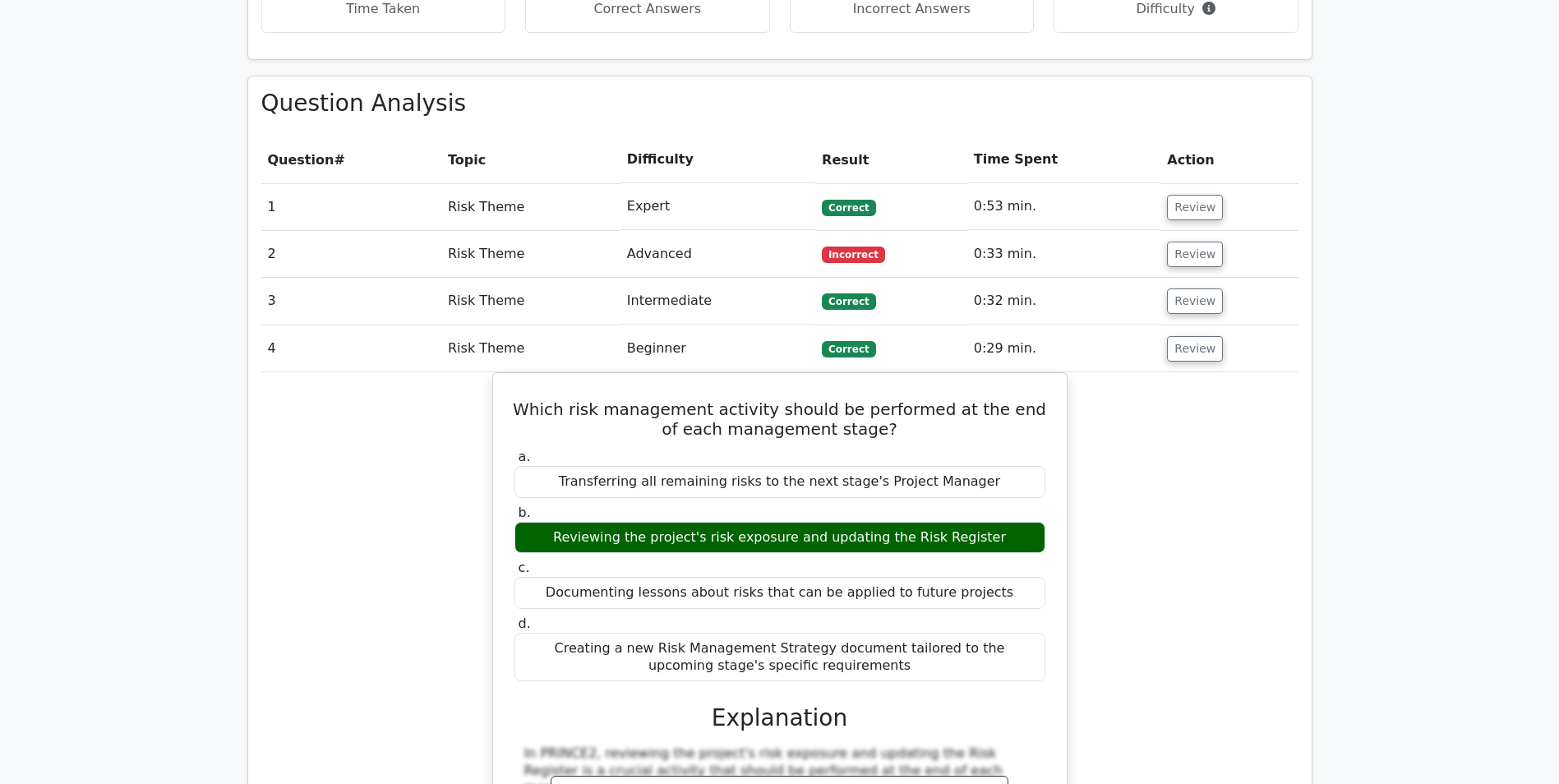
scroll to position [1068, 0]
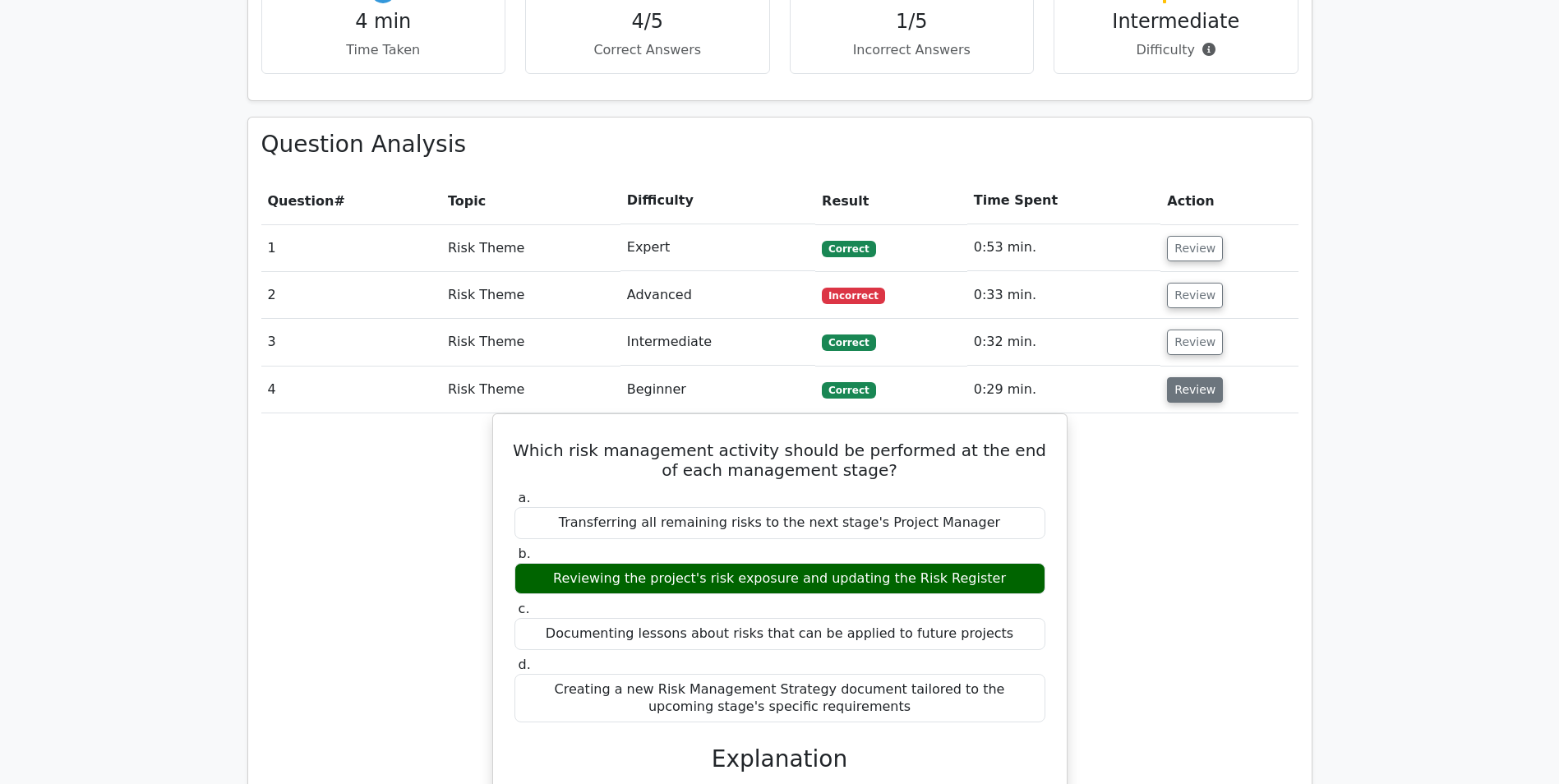
click at [1175, 377] on button "Review" at bounding box center [1195, 390] width 56 height 25
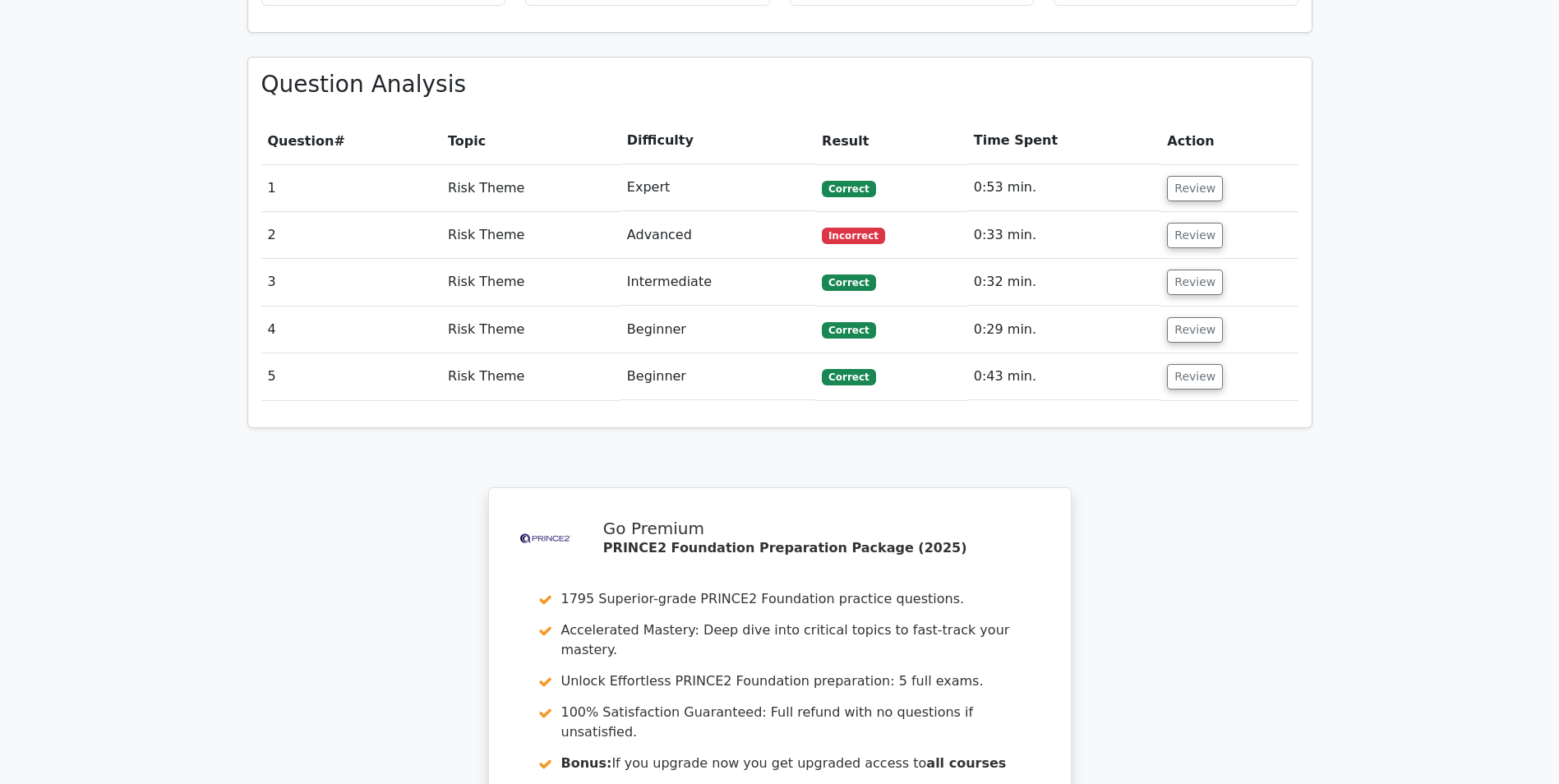
scroll to position [982, 0]
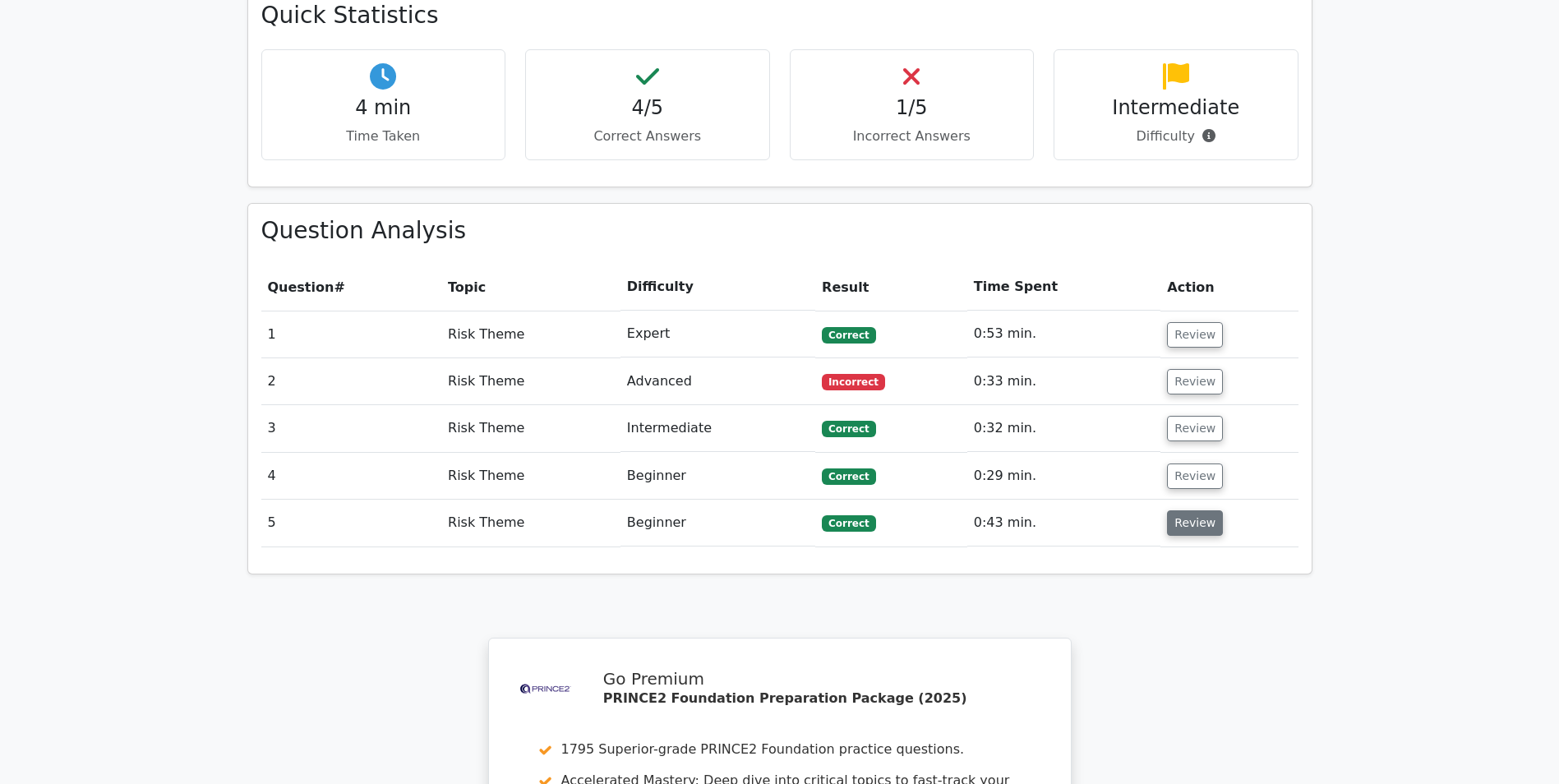
click at [1169, 510] on button "Review" at bounding box center [1195, 523] width 56 height 25
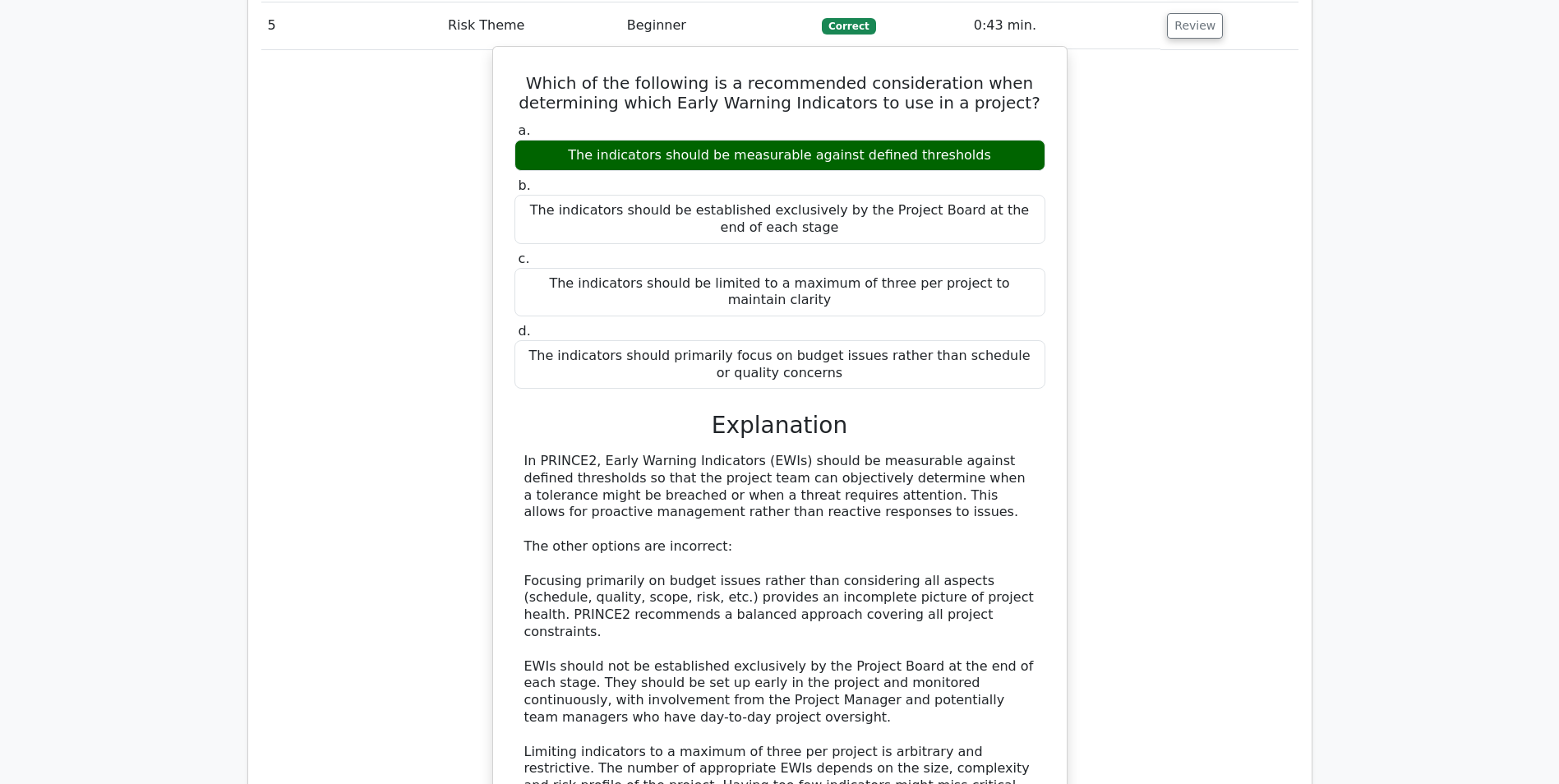
scroll to position [1475, 0]
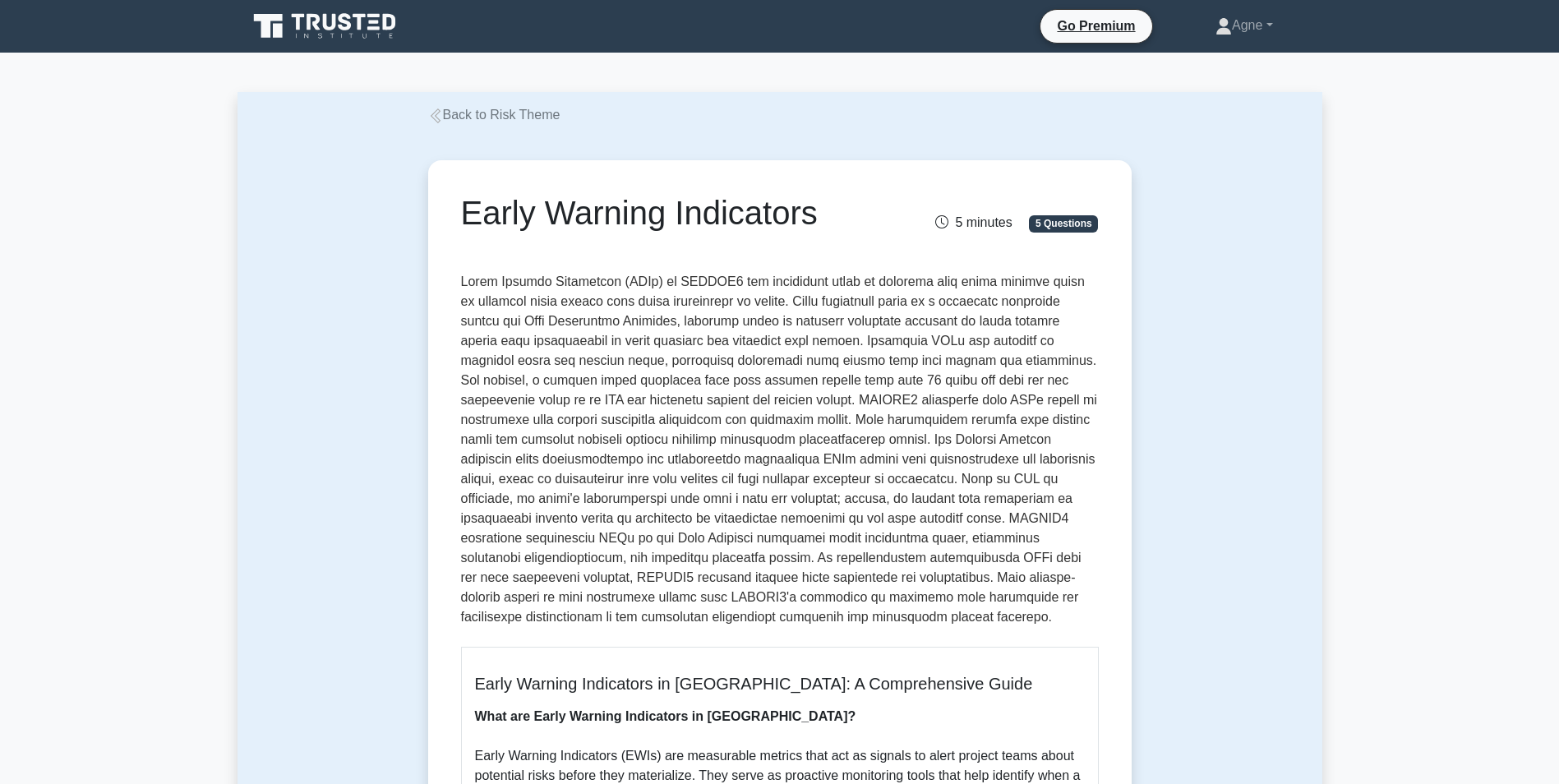
click at [728, 546] on p at bounding box center [780, 452] width 638 height 361
click at [512, 421] on p at bounding box center [780, 452] width 638 height 361
click at [841, 354] on p at bounding box center [780, 452] width 638 height 361
click at [669, 373] on p at bounding box center [780, 452] width 638 height 361
